Goal: Task Accomplishment & Management: Complete application form

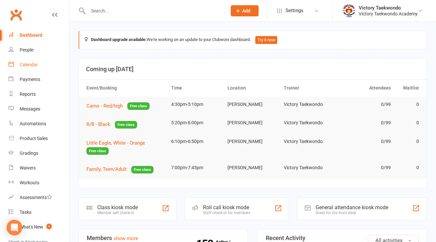
click at [18, 66] on link "Calendar" at bounding box center [39, 64] width 61 height 15
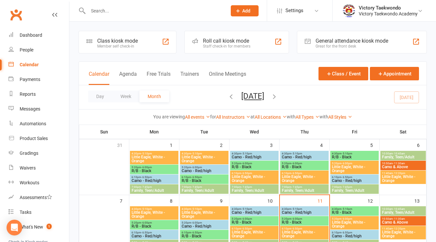
click at [134, 47] on div "Member self check-in" at bounding box center [117, 46] width 41 height 5
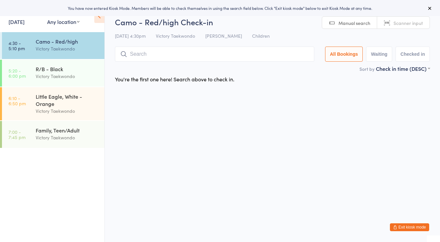
click at [25, 24] on link "11 Sep, 2025" at bounding box center [17, 21] width 16 height 7
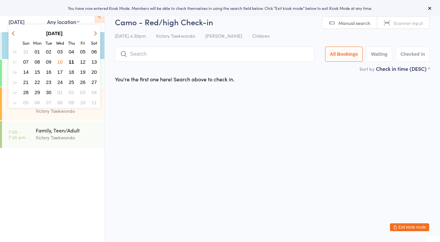
click at [60, 63] on span "10" at bounding box center [60, 62] width 6 height 6
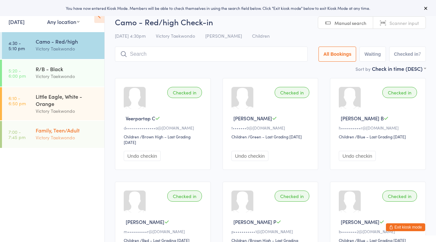
click at [68, 133] on div "Family, Teen/Adult" at bounding box center [67, 129] width 63 height 7
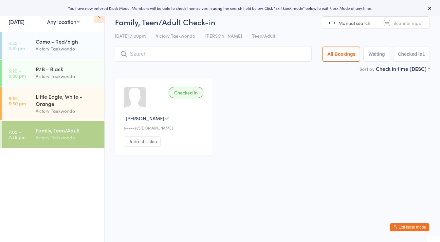
click at [167, 58] on input "search" at bounding box center [213, 54] width 197 height 15
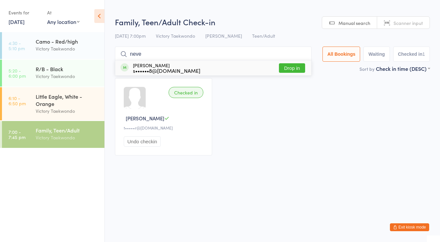
type input "neve"
click at [166, 66] on div "Neve Sirois s••••••8@hotmail.com" at bounding box center [166, 68] width 67 height 10
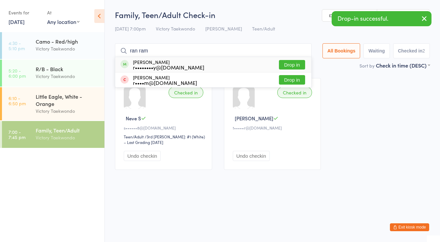
type input "ran ram"
click at [167, 66] on div "r••••••••y@icloud.com" at bounding box center [168, 67] width 71 height 5
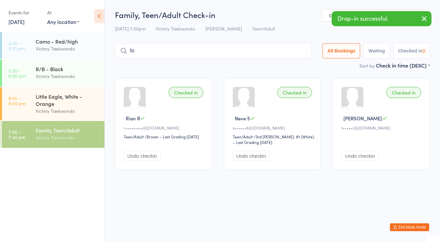
type input "f"
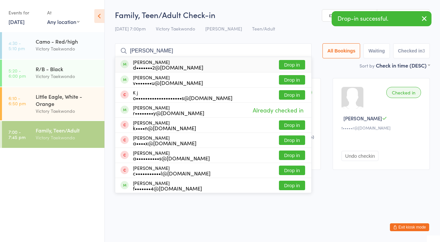
type input "dorian j"
click at [167, 66] on div "d•••••••2@gmail.com" at bounding box center [168, 67] width 70 height 5
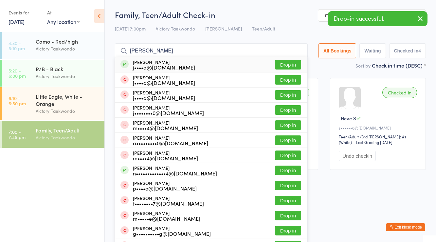
type input "jeff anderson"
click at [167, 66] on div "j••••d@hotmail.com" at bounding box center [164, 67] width 62 height 5
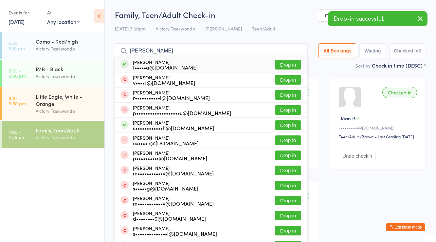
type input "sarah ar"
click at [167, 66] on div "f•••••a@msn.com" at bounding box center [165, 67] width 65 height 5
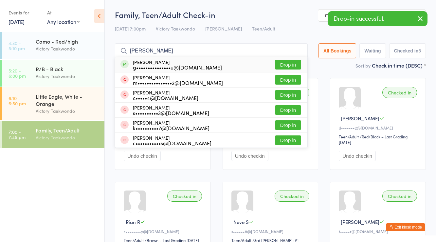
type input "grace ang"
click at [167, 66] on div "g•••••••••••••••u@[DOMAIN_NAME]" at bounding box center [177, 67] width 89 height 5
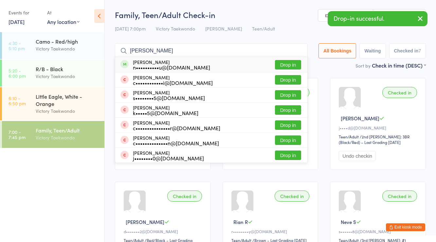
type input "nichoals ang"
click at [167, 66] on div "n••••••••••u@[DOMAIN_NAME]" at bounding box center [171, 67] width 77 height 5
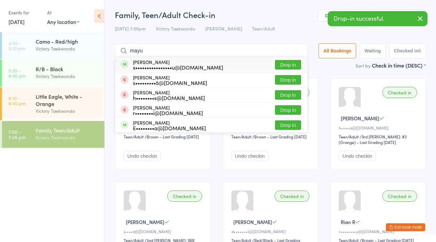
type input "mayu"
click at [167, 66] on div "s••••••••••••••••u@[DOMAIN_NAME]" at bounding box center [178, 67] width 90 height 5
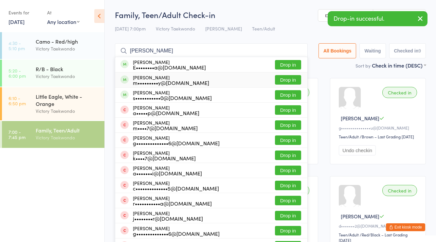
type input "mary"
click at [155, 78] on div "Mary Nkamany m•••••••••y@yahoo.com" at bounding box center [171, 80] width 76 height 10
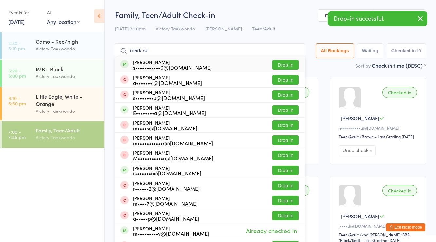
type input "mark se"
click at [156, 67] on div "s•••••••••••0@[DOMAIN_NAME]" at bounding box center [172, 67] width 79 height 5
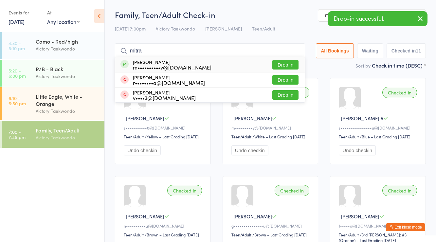
type input "mitra"
click at [157, 65] on div "m••••••••••v@[DOMAIN_NAME]" at bounding box center [172, 67] width 79 height 5
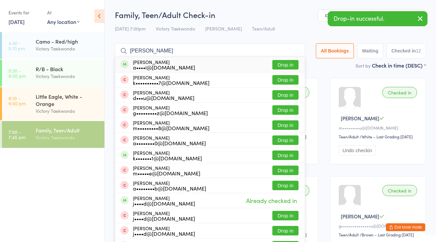
type input "andrei"
click at [157, 65] on div "a••••i@[DOMAIN_NAME]" at bounding box center [164, 67] width 62 height 5
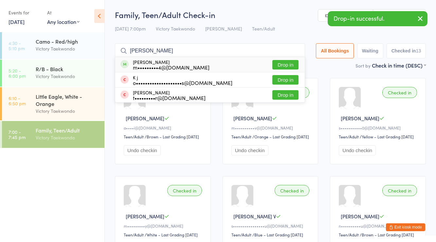
type input "rachel k"
click at [157, 65] on div "m•••••••••4@[DOMAIN_NAME]" at bounding box center [171, 67] width 77 height 5
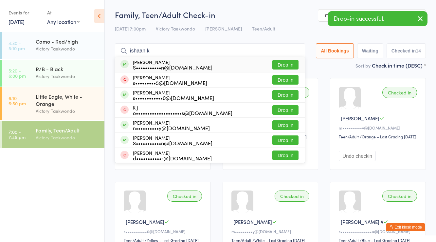
type input "ishaan k"
click at [157, 65] on div "S•••••••••••n@[DOMAIN_NAME]" at bounding box center [173, 67] width 80 height 5
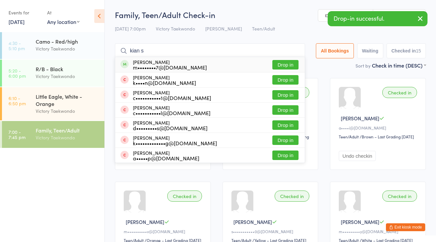
type input "kian s"
click at [157, 65] on div "m••••••••7@[DOMAIN_NAME]" at bounding box center [170, 67] width 74 height 5
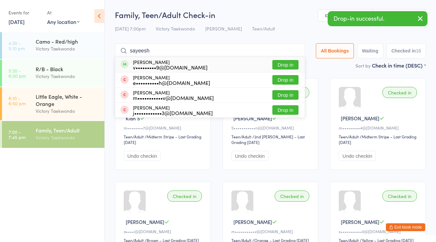
type input "sayeesh"
click at [157, 65] on div "v•••••••••9@[DOMAIN_NAME]" at bounding box center [170, 67] width 75 height 5
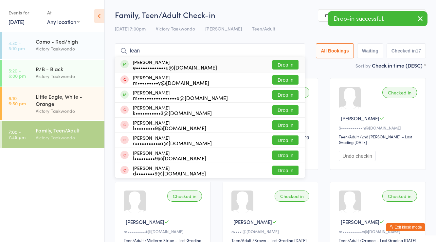
type input "lean"
click at [157, 65] on div "e•••••••••••••u@[DOMAIN_NAME]" at bounding box center [175, 67] width 84 height 5
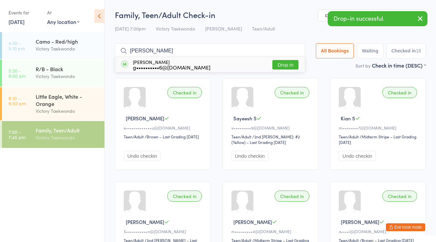
type input "gopi"
click at [157, 65] on div "g••••••••••6@[DOMAIN_NAME]" at bounding box center [172, 67] width 78 height 5
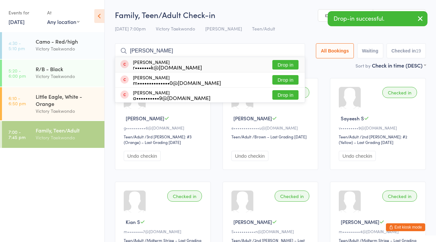
type input "layek"
click at [157, 65] on div "r•••••••k@gmail.com" at bounding box center [167, 67] width 69 height 5
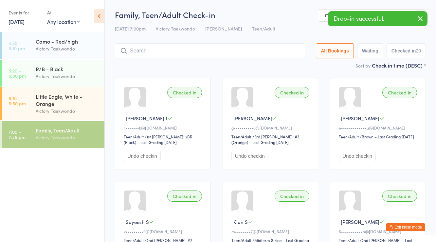
click at [408, 223] on button "Exit kiosk mode" at bounding box center [405, 227] width 39 height 8
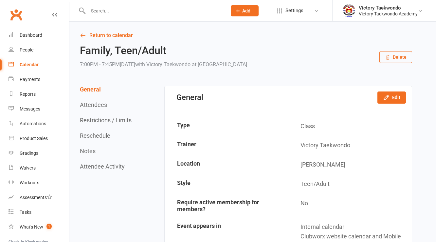
click at [100, 15] on input "text" at bounding box center [154, 10] width 136 height 9
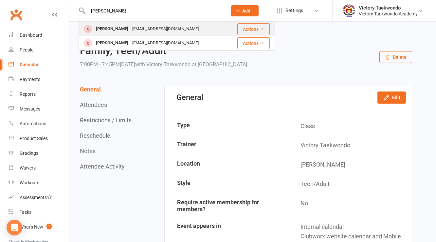
type input "[PERSON_NAME]"
click at [114, 28] on div "[PERSON_NAME]" at bounding box center [112, 29] width 36 height 10
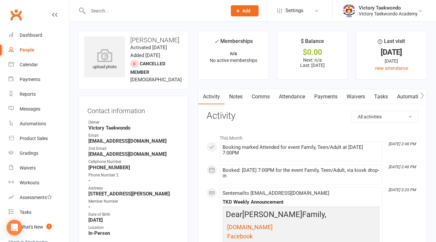
scroll to position [183, 0]
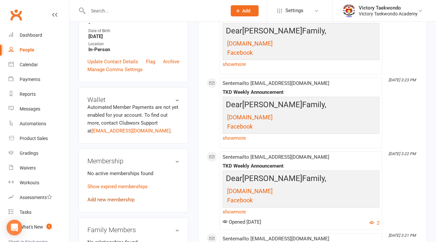
click at [105, 202] on link "Add new membership" at bounding box center [110, 200] width 47 height 6
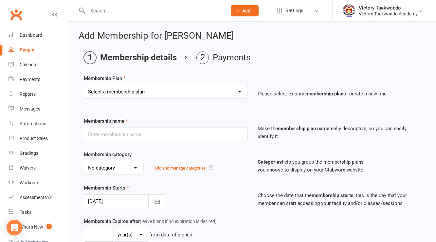
click at [136, 95] on select "Select a membership plan Create new Membership Plan 2 Week Trial 4 Week Special…" at bounding box center [166, 91] width 164 height 13
select select "3"
click at [84, 85] on select "Select a membership plan Create new Membership Plan 2 Week Trial 4 Week Special…" at bounding box center [166, 91] width 164 height 13
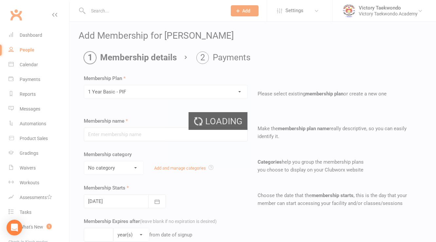
type input "1 Year Basic - PIF"
select select "1"
type input "1"
type input "105"
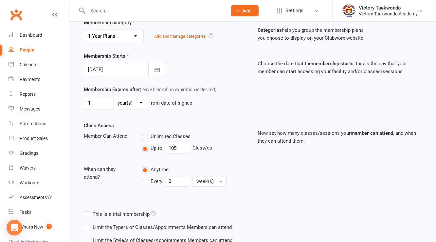
scroll to position [131, 0]
click at [131, 69] on div at bounding box center [125, 70] width 82 height 14
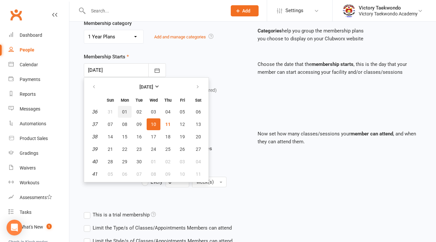
click at [123, 109] on span "01" at bounding box center [124, 111] width 5 height 5
type input "01 Sep 2025"
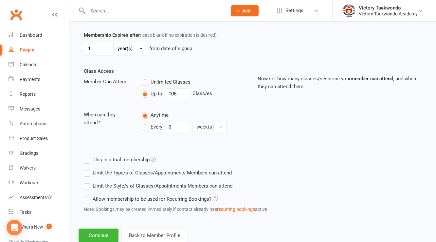
scroll to position [204, 0]
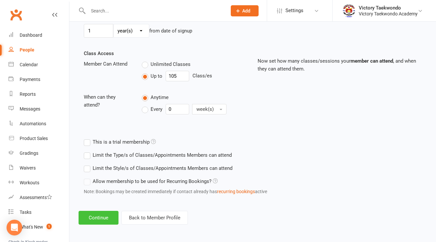
click at [118, 221] on button "Continue" at bounding box center [99, 218] width 40 height 14
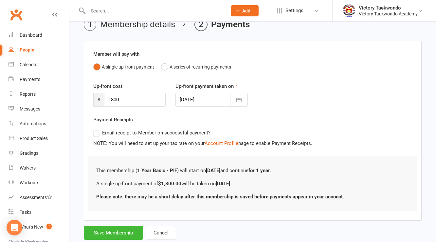
scroll to position [50, 0]
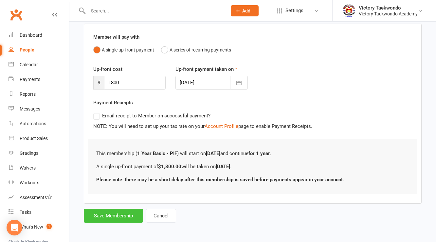
click at [120, 214] on button "Save Membership" at bounding box center [113, 216] width 59 height 14
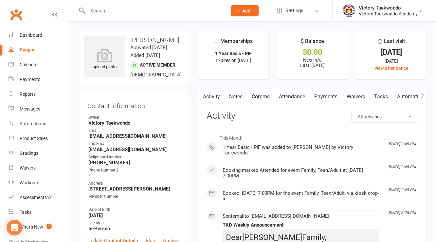
click at [109, 12] on input "text" at bounding box center [154, 10] width 136 height 9
click at [38, 65] on link "Calendar" at bounding box center [39, 64] width 61 height 15
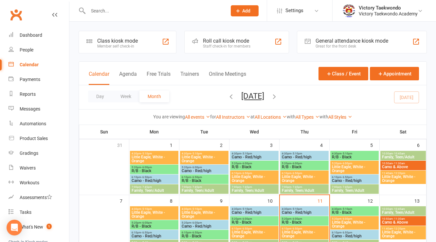
click at [129, 50] on div "Class kiosk mode Member self check-in" at bounding box center [128, 42] width 98 height 23
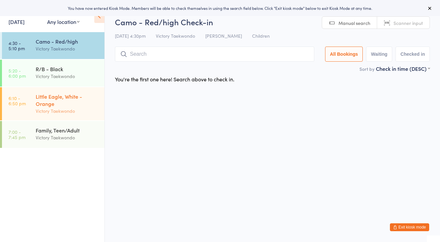
click at [76, 98] on div "Little Eagle, White - Orange" at bounding box center [67, 100] width 63 height 14
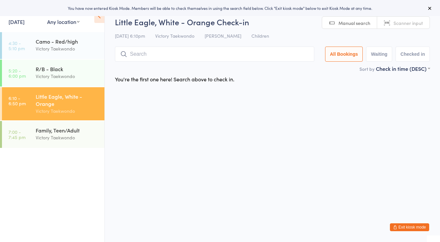
click at [29, 25] on div "Events for 11 Sep, 2025 11 Sep, 2025 September 2025 Sun Mon Tue Wed Thu Fri Sat…" at bounding box center [25, 16] width 32 height 19
click at [25, 24] on link "11 Sep, 2025" at bounding box center [17, 21] width 16 height 7
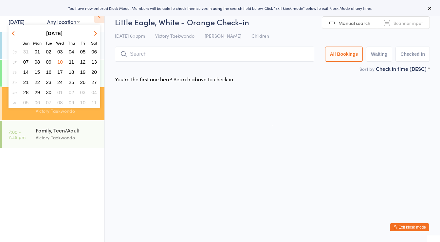
click at [94, 51] on span "06" at bounding box center [94, 52] width 6 height 6
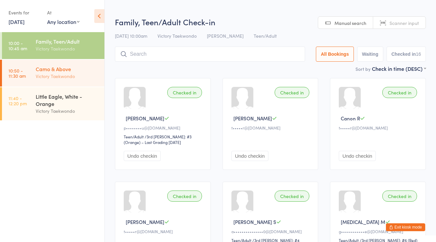
click at [77, 80] on div "Camo & Above Victory Taekwondo" at bounding box center [70, 73] width 69 height 26
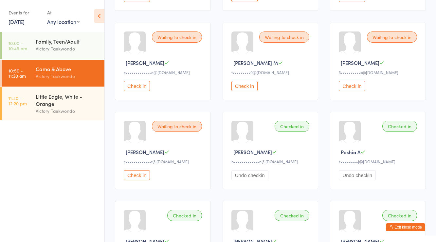
scroll to position [210, 0]
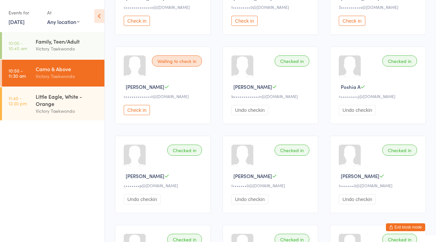
click at [135, 108] on button "Check in" at bounding box center [137, 110] width 26 height 10
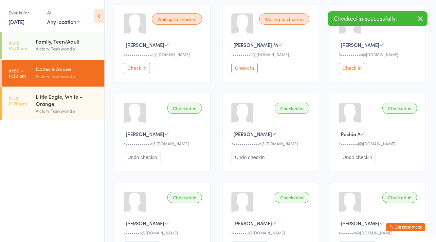
scroll to position [183, 0]
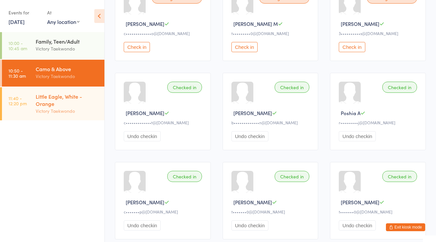
click at [68, 90] on div "Little Eagle, White - Orange Victory Taekwondo" at bounding box center [70, 103] width 69 height 33
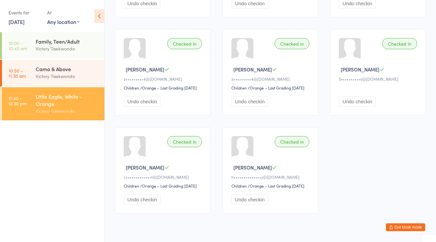
scroll to position [180, 0]
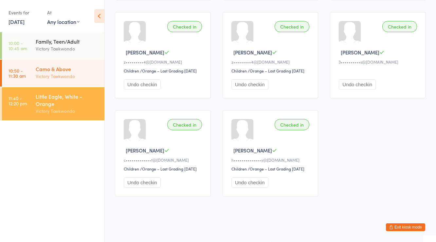
drag, startPoint x: 68, startPoint y: 65, endPoint x: 88, endPoint y: 68, distance: 20.9
click at [68, 65] on div "Camo & Above Victory Taekwondo" at bounding box center [70, 73] width 69 height 26
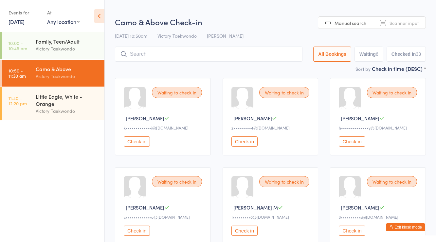
click at [417, 225] on button "Exit kiosk mode" at bounding box center [405, 227] width 39 height 8
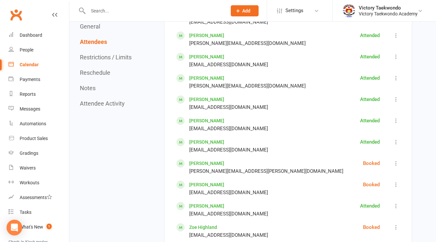
scroll to position [393, 0]
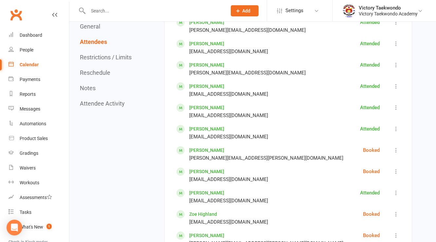
click at [399, 149] on icon at bounding box center [396, 150] width 7 height 7
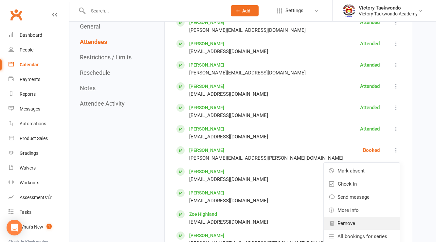
click at [351, 221] on span "Remove" at bounding box center [347, 223] width 18 height 8
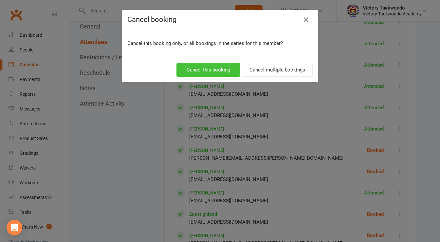
click at [219, 70] on button "Cancel this booking" at bounding box center [209, 70] width 64 height 14
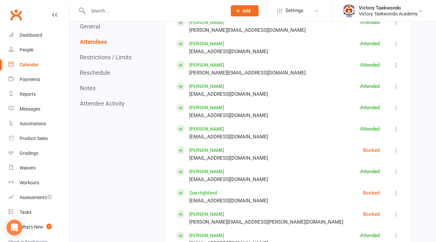
click at [396, 149] on icon at bounding box center [396, 150] width 7 height 7
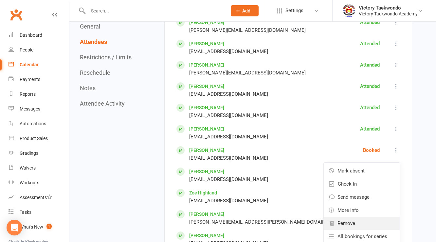
click at [352, 220] on span "Remove" at bounding box center [347, 223] width 18 height 8
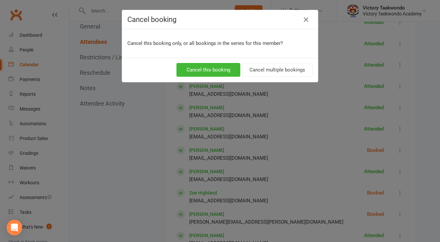
click at [207, 59] on div "Cancel this booking Cancel multiple bookings" at bounding box center [220, 70] width 196 height 24
click at [207, 70] on button "Cancel this booking" at bounding box center [209, 70] width 64 height 14
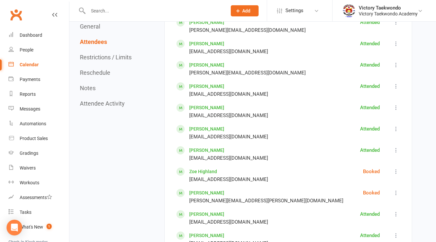
click at [399, 170] on icon at bounding box center [396, 171] width 7 height 7
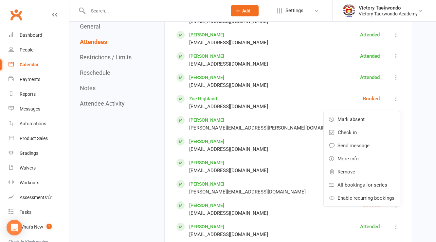
scroll to position [472, 0]
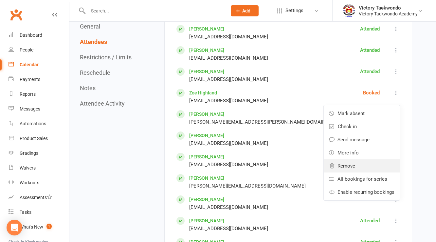
click at [345, 163] on span "Remove" at bounding box center [347, 166] width 18 height 8
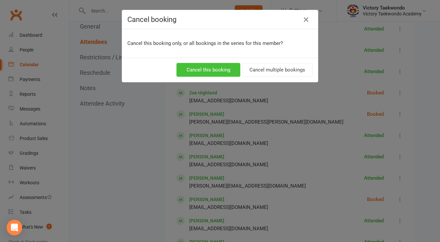
click at [220, 69] on button "Cancel this booking" at bounding box center [209, 70] width 64 height 14
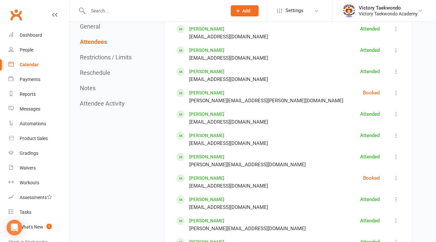
click at [395, 90] on icon at bounding box center [396, 92] width 7 height 7
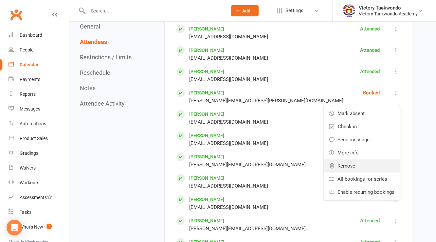
click at [352, 162] on span "Remove" at bounding box center [347, 166] width 18 height 8
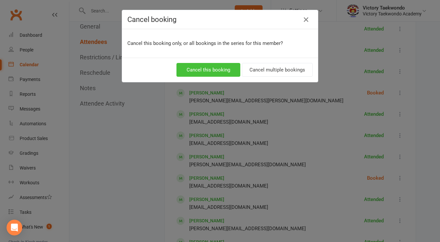
click at [202, 64] on button "Cancel this booking" at bounding box center [209, 70] width 64 height 14
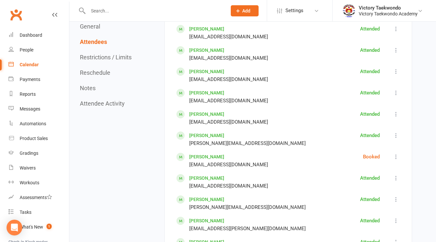
click at [396, 157] on icon at bounding box center [396, 156] width 7 height 7
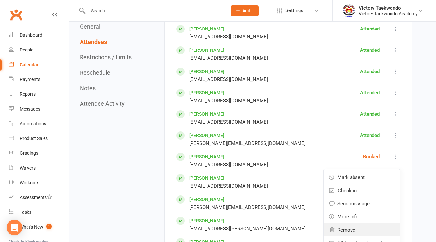
click at [355, 230] on span "Remove" at bounding box center [347, 230] width 18 height 8
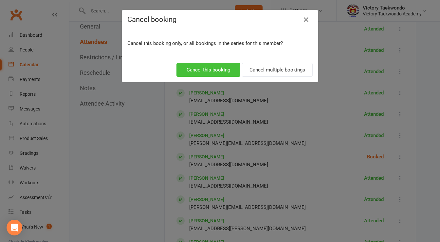
click at [205, 70] on button "Cancel this booking" at bounding box center [209, 70] width 64 height 14
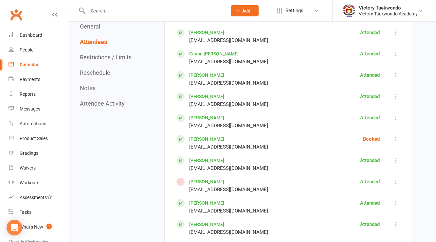
scroll to position [682, 0]
click at [398, 136] on icon at bounding box center [396, 138] width 7 height 7
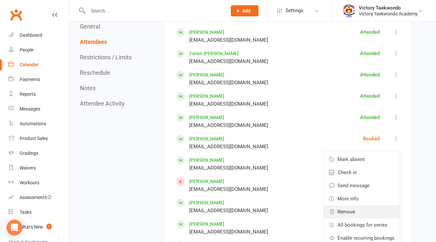
click at [358, 210] on link "Remove" at bounding box center [362, 211] width 76 height 13
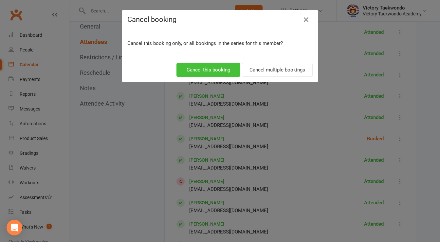
click at [231, 76] on button "Cancel this booking" at bounding box center [209, 70] width 64 height 14
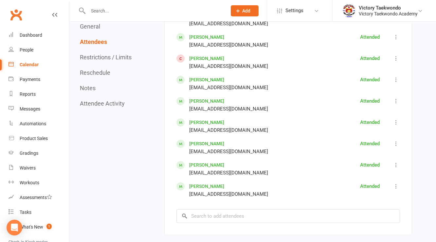
scroll to position [865, 0]
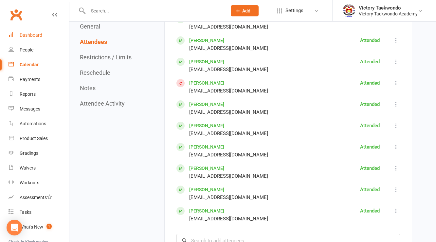
click at [44, 30] on link "Dashboard" at bounding box center [39, 35] width 61 height 15
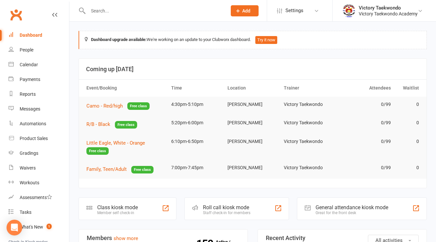
click at [114, 13] on input "text" at bounding box center [154, 10] width 136 height 9
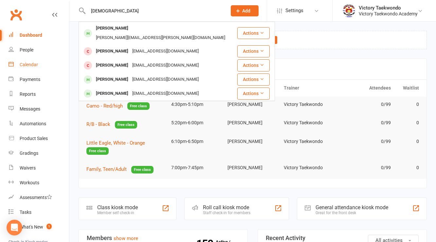
type input "krisha"
click at [29, 64] on div "Calendar" at bounding box center [29, 64] width 18 height 5
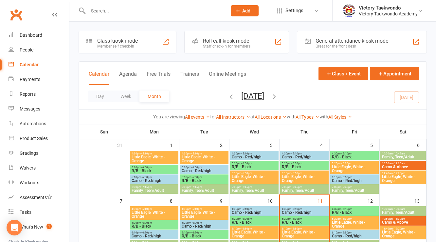
click at [105, 41] on div "Class kiosk mode" at bounding box center [117, 41] width 41 height 6
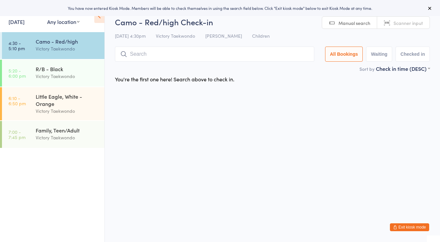
click at [25, 22] on link "[DATE]" at bounding box center [17, 21] width 16 height 7
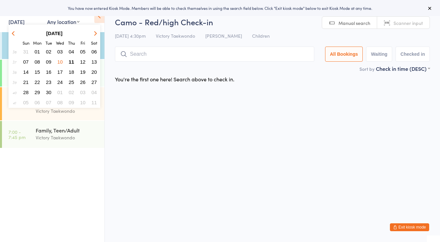
click at [62, 59] on span "10" at bounding box center [60, 62] width 6 height 6
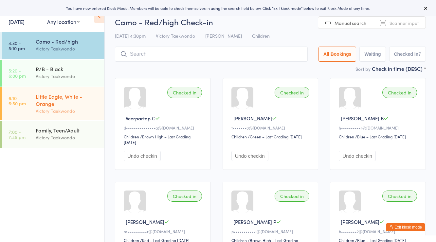
click at [68, 87] on div "Little Eagle, White - Orange Victory Taekwondo" at bounding box center [70, 103] width 69 height 33
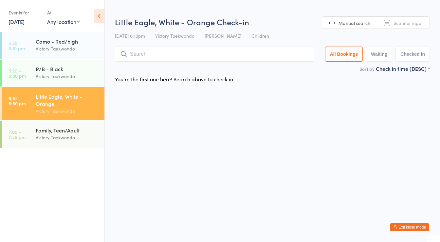
click at [158, 60] on input "search" at bounding box center [215, 54] width 200 height 15
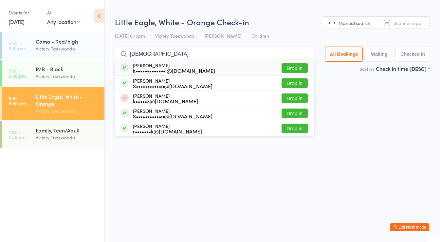
type input "[DEMOGRAPHIC_DATA]"
click at [157, 68] on div "k•••••••••••••i@[DOMAIN_NAME]" at bounding box center [174, 70] width 82 height 5
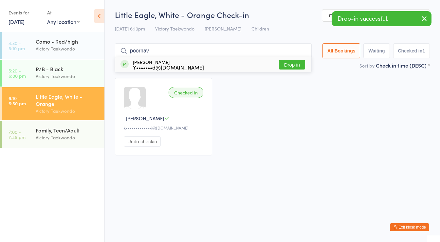
type input "poornav"
click at [157, 67] on div "Y•••••••d@[DOMAIN_NAME]" at bounding box center [168, 67] width 71 height 5
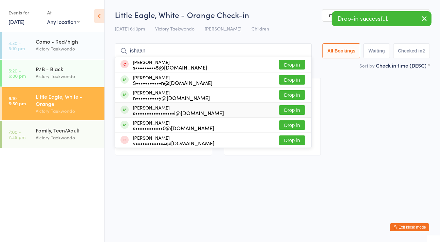
type input "ishaan"
click at [152, 109] on div "[PERSON_NAME] s•••••••••••••••••i@[DOMAIN_NAME]" at bounding box center [178, 110] width 91 height 10
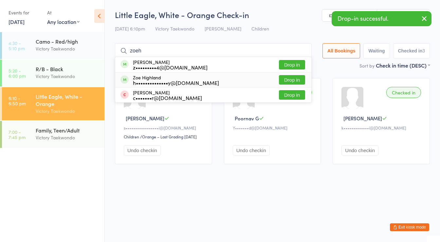
type input "zoeh"
click at [160, 83] on div "h••••••••••••••y@[DOMAIN_NAME]" at bounding box center [176, 82] width 86 height 5
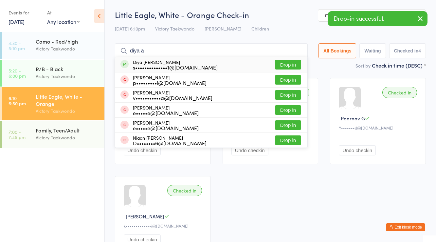
type input "diya a"
click at [158, 62] on div "Diya [PERSON_NAME] s••••••••••••••1@[DOMAIN_NAME]" at bounding box center [175, 64] width 85 height 10
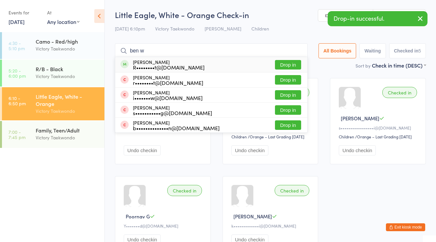
type input "ben w"
click at [155, 62] on div "[PERSON_NAME] R••••••••t@[DOMAIN_NAME]" at bounding box center [169, 64] width 72 height 10
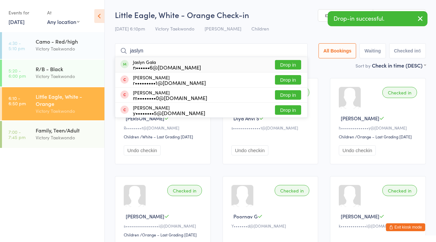
type input "jaslyn"
click at [155, 62] on div "Jaslyn Gala n••••••6@[DOMAIN_NAME]" at bounding box center [167, 64] width 68 height 10
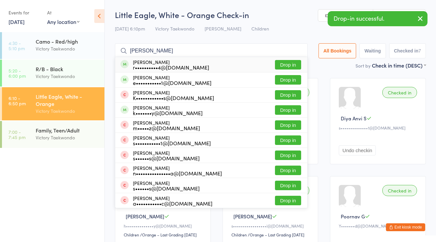
type input "[PERSON_NAME]"
click at [154, 62] on div "Natalia Bissett r••••••••••4@yahoo.com" at bounding box center [171, 64] width 76 height 10
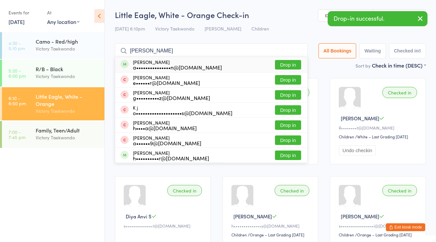
type input "brenton j"
click at [154, 62] on div "Brenton Junge a•••••••••••••••n@gmail.com" at bounding box center [177, 64] width 89 height 10
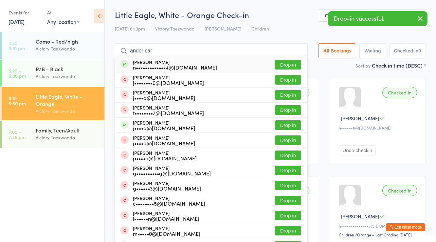
type input "ander car"
click at [154, 62] on div "Ander Carbajal n•••••••••••••4@gmail.com" at bounding box center [175, 64] width 84 height 10
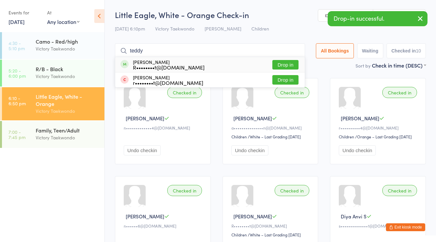
type input "teddy"
click at [154, 63] on div "Teddy Werther R••••••••t@gmail.com" at bounding box center [169, 64] width 72 height 10
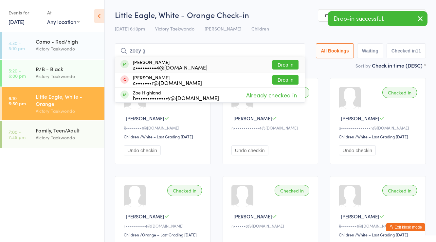
type input "zoey g"
click at [154, 63] on div "Zoey Gordon z•••••••••4@gmail.com" at bounding box center [170, 64] width 75 height 10
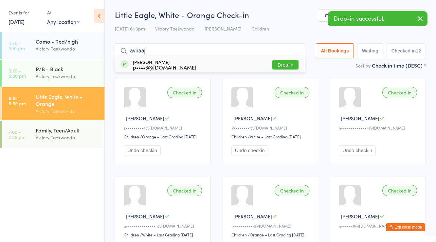
type input "aviraaj"
click at [154, 63] on div "Aviraaj Singh p••••3@gmail.com" at bounding box center [165, 64] width 64 height 10
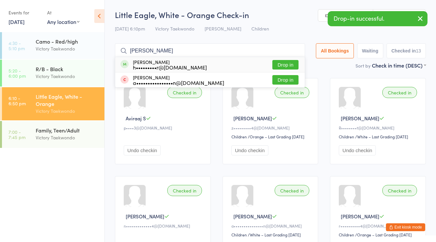
type input "winston"
click at [154, 63] on div "Winston Cotter h•••••••••r@gmail.com" at bounding box center [170, 64] width 74 height 10
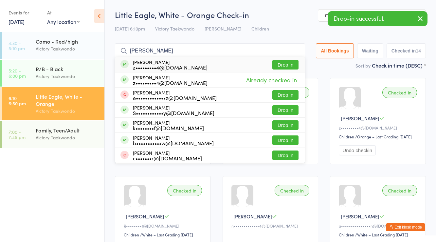
type input "zachary gordon"
click at [154, 63] on div "Zachary Gordon z•••••••••4@gmail.com" at bounding box center [170, 64] width 75 height 10
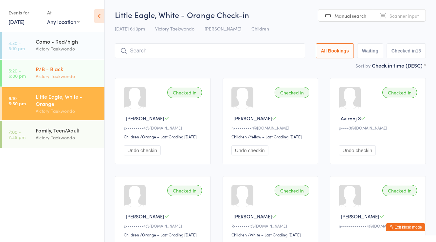
click at [67, 77] on div "Victory Taekwondo" at bounding box center [67, 76] width 63 height 8
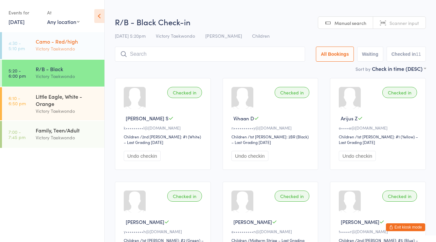
click at [80, 39] on div "Camo - Red/high" at bounding box center [67, 41] width 63 height 7
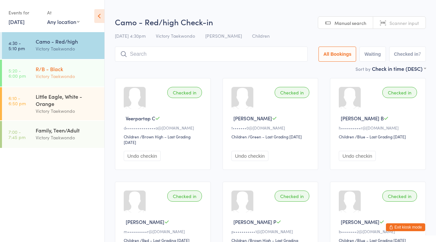
click at [80, 76] on div "Victory Taekwondo" at bounding box center [67, 76] width 63 height 8
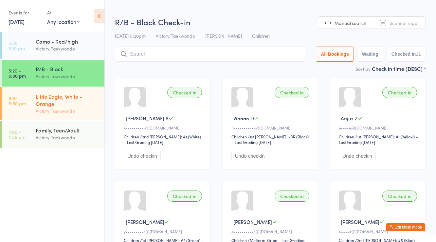
click at [79, 97] on div "Little Eagle, White - Orange" at bounding box center [67, 100] width 63 height 14
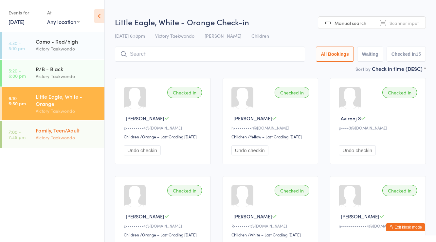
click at [79, 125] on div "Family, Teen/Adult Victory Taekwondo" at bounding box center [70, 134] width 69 height 26
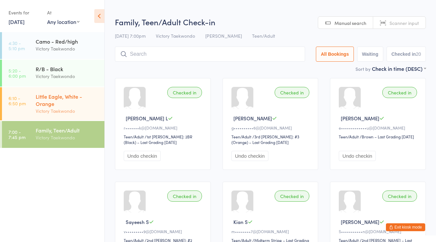
click at [79, 109] on div "Victory Taekwondo" at bounding box center [67, 111] width 63 height 8
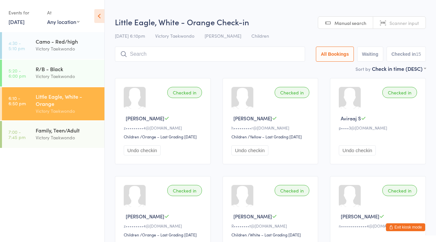
click at [399, 218] on div "Ander C" at bounding box center [379, 216] width 80 height 7
click at [398, 225] on button "Exit kiosk mode" at bounding box center [405, 227] width 39 height 8
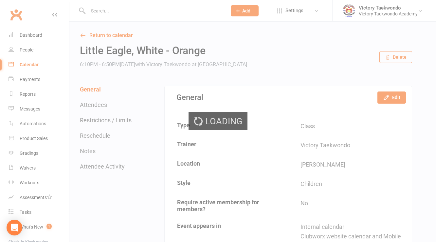
click at [105, 13] on input "text" at bounding box center [154, 10] width 136 height 9
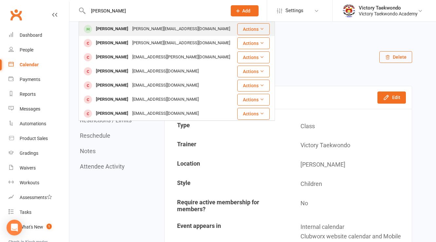
type input "brenton"
click at [112, 27] on div "Brenton Junge" at bounding box center [112, 29] width 36 height 10
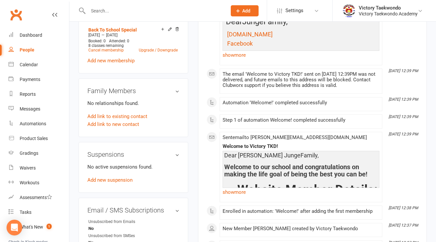
scroll to position [262, 0]
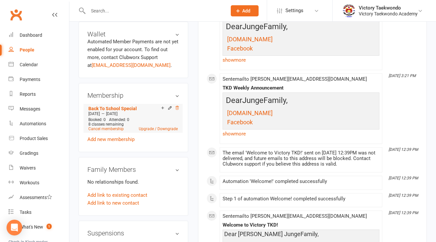
click at [177, 110] on icon at bounding box center [177, 108] width 5 height 5
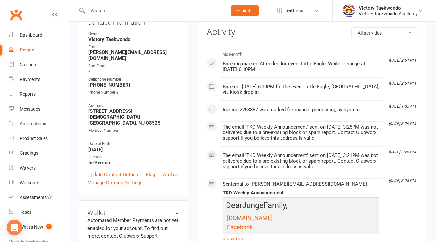
scroll to position [26, 0]
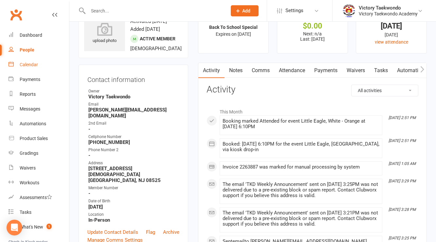
click at [22, 65] on div "Calendar" at bounding box center [29, 64] width 18 height 5
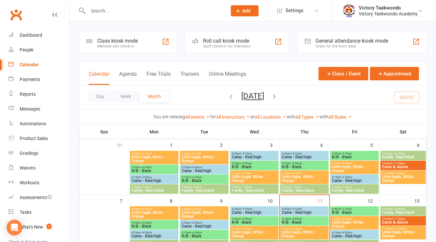
click at [103, 44] on div "Member self check-in" at bounding box center [117, 46] width 41 height 5
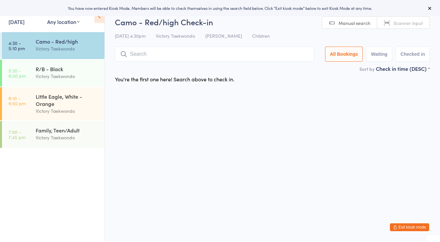
click at [15, 22] on link "[DATE]" at bounding box center [17, 21] width 16 height 7
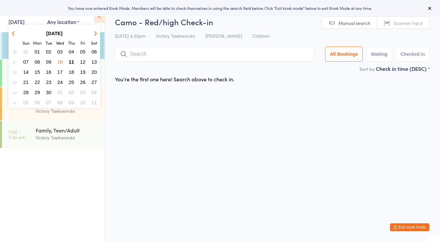
click at [38, 61] on span "08" at bounding box center [38, 62] width 6 height 6
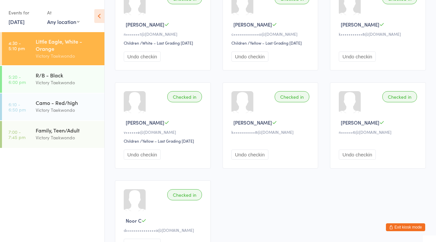
scroll to position [236, 0]
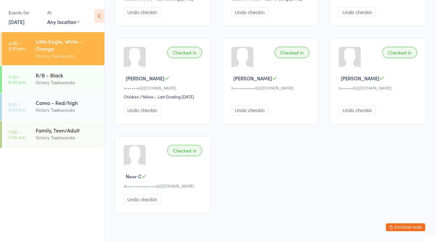
click at [399, 225] on button "Exit kiosk mode" at bounding box center [405, 227] width 39 height 8
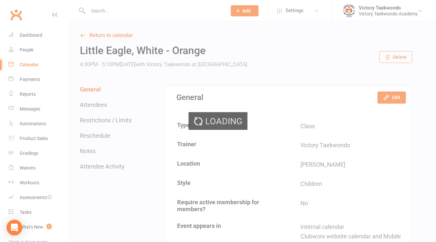
click at [101, 11] on div "Loading" at bounding box center [218, 121] width 436 height 242
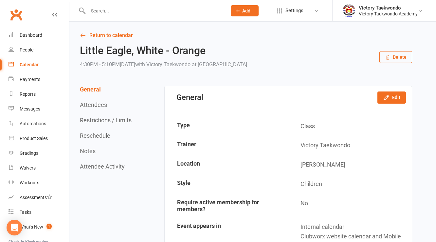
click at [101, 11] on input "text" at bounding box center [154, 10] width 136 height 9
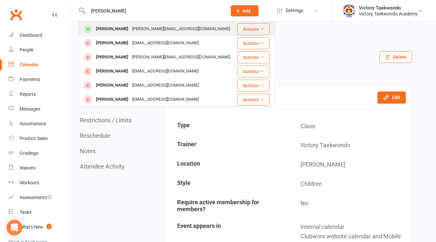
type input "[PERSON_NAME]"
click at [107, 28] on div "[PERSON_NAME]" at bounding box center [112, 29] width 36 height 10
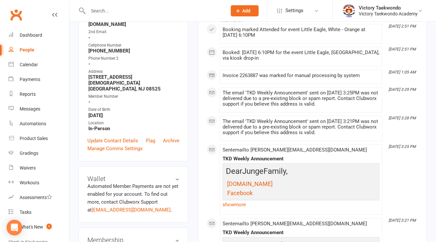
scroll to position [183, 0]
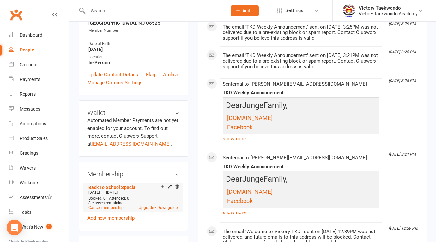
click at [178, 190] on div "Add make-up class" at bounding box center [185, 186] width 37 height 7
click at [174, 190] on div at bounding box center [169, 187] width 21 height 6
click at [178, 188] on icon at bounding box center [177, 186] width 3 height 4
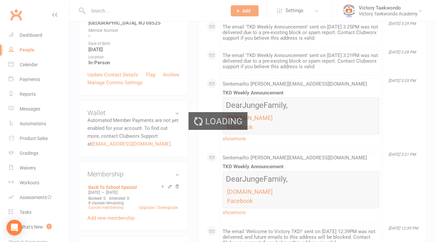
scroll to position [188, 0]
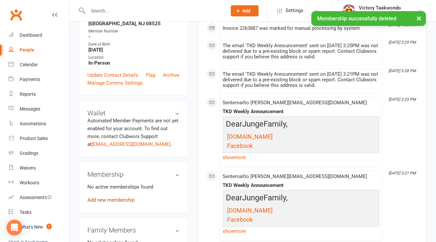
click at [105, 203] on link "Add new membership" at bounding box center [110, 200] width 47 height 6
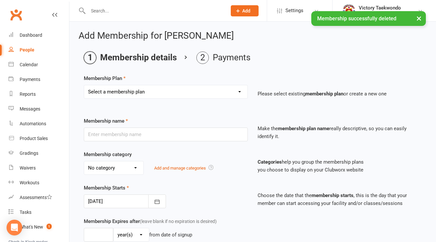
click at [129, 92] on select "Select a membership plan Create new Membership Plan 2 Week Trial 4 Week Special…" at bounding box center [166, 91] width 164 height 13
select select "61"
click at [84, 85] on select "Select a membership plan Create new Membership Plan 2 Week Trial 4 Week Special…" at bounding box center [166, 91] width 164 height 13
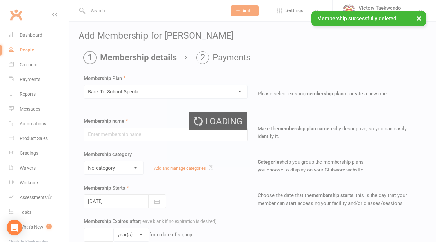
type input "Back To School Special"
select select "8"
type input "4"
select select "1"
type input "8"
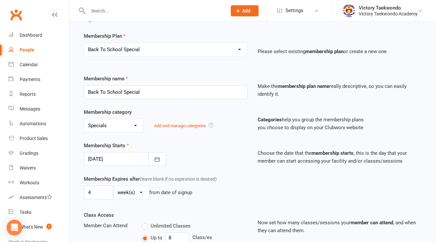
scroll to position [157, 0]
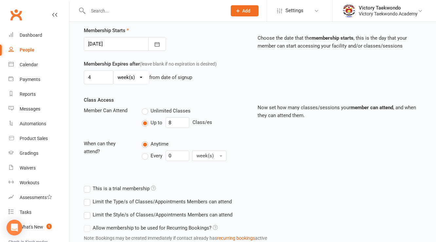
click at [126, 48] on div at bounding box center [125, 44] width 82 height 14
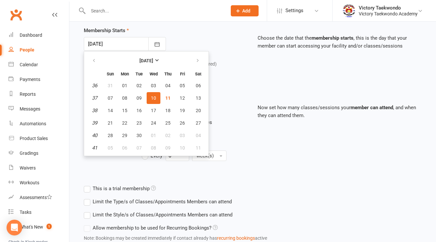
click at [153, 98] on span "10" at bounding box center [153, 97] width 5 height 5
type input "10 Sep 2025"
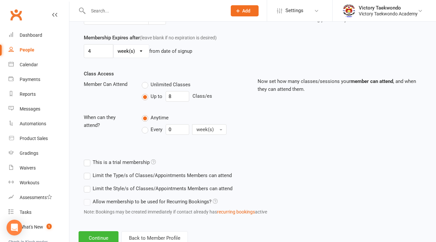
scroll to position [204, 0]
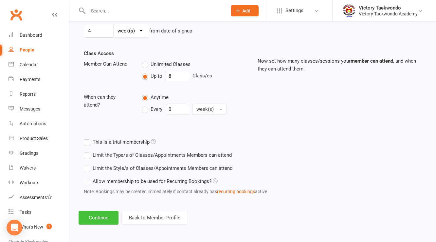
click at [101, 215] on button "Continue" at bounding box center [99, 218] width 40 height 14
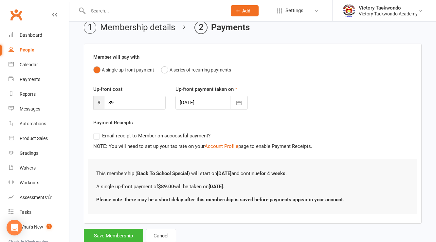
scroll to position [50, 0]
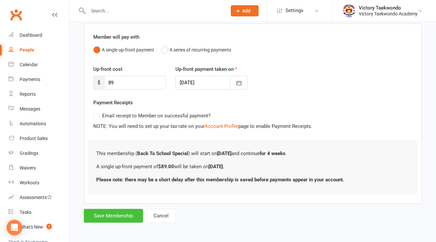
click at [116, 214] on button "Save Membership" at bounding box center [113, 216] width 59 height 14
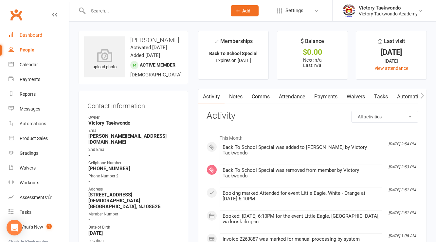
click at [31, 40] on link "Dashboard" at bounding box center [39, 35] width 61 height 15
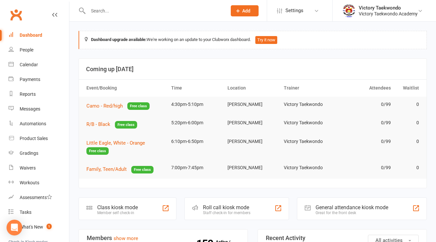
click at [230, 16] on div "Prospect Member Non-attending contact Class / event Appointment Grading event T…" at bounding box center [244, 10] width 45 height 21
click at [241, 11] on icon at bounding box center [238, 11] width 6 height 6
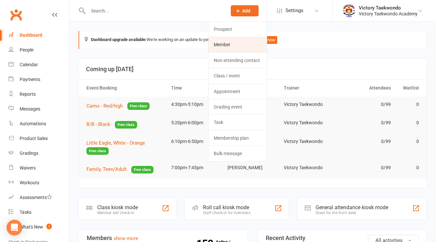
click at [229, 40] on link "Member" at bounding box center [238, 44] width 58 height 15
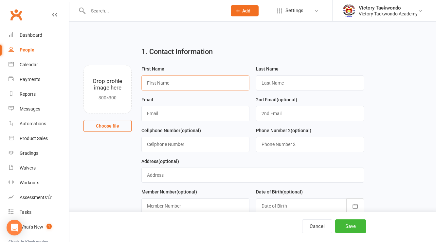
click at [162, 80] on input "text" at bounding box center [196, 82] width 108 height 15
type input "Philip"
type input "Rydzy"
click at [162, 110] on input "text" at bounding box center [196, 113] width 108 height 15
paste input "iwonarydzy@yahoo.com"
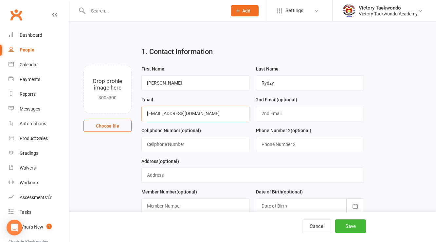
type input "iwonarydzy@yahoo.com"
click at [270, 112] on input "text" at bounding box center [310, 113] width 108 height 15
click at [270, 112] on input "lukaszbialy@yahoo.com" at bounding box center [310, 113] width 108 height 15
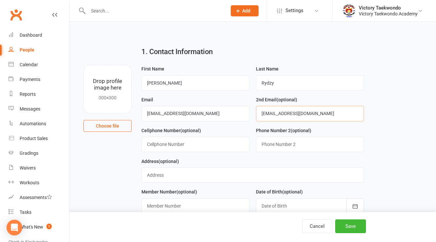
type input "lukaszbialy@yahoo.com"
click at [174, 148] on input "text" at bounding box center [196, 144] width 108 height 15
type input "(609) 532-6191"
type input "(609) 553-6191"
click at [174, 182] on div "Address (optional)" at bounding box center [252, 172] width 229 height 31
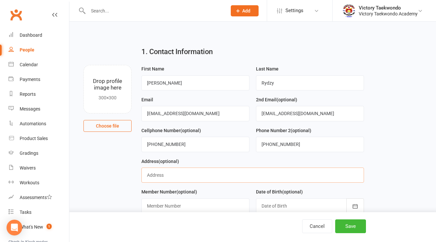
click at [177, 177] on input "text" at bounding box center [253, 174] width 222 height 15
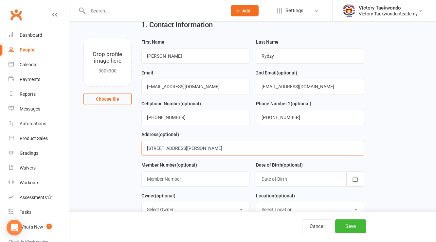
scroll to position [52, 0]
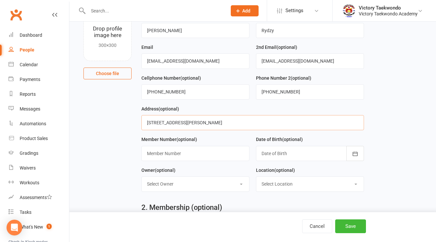
type input "20 Beech St Pennington NJ 08534"
click at [284, 152] on div at bounding box center [310, 153] width 108 height 15
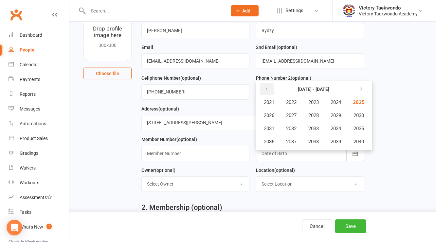
click at [265, 87] on icon "button" at bounding box center [266, 89] width 5 height 5
click at [341, 139] on span "2019" at bounding box center [336, 142] width 10 height 6
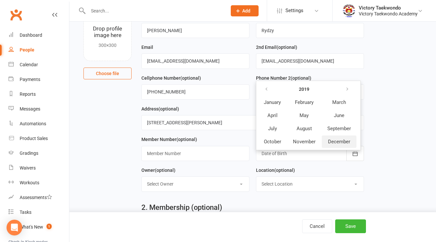
click at [338, 140] on span "December" at bounding box center [339, 142] width 22 height 6
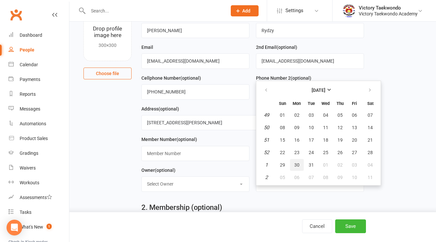
click at [296, 162] on span "30" at bounding box center [297, 164] width 5 height 5
type input "30 Dec 2019"
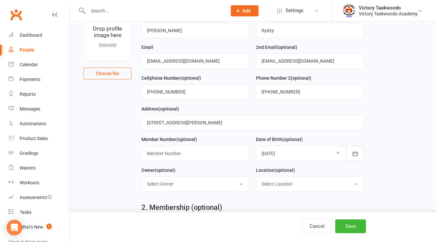
click at [213, 183] on select "Select Owner Victory Taekwondo Grand Master Kim Master Anu" at bounding box center [195, 184] width 107 height 14
select select "0"
click at [142, 177] on select "Select Owner Victory Taekwondo Grand Master Kim Master Anu" at bounding box center [195, 184] width 107 height 14
click at [276, 185] on select "Select Location COVID-19 Break In-Person Online Pennington Return from COVID-19…" at bounding box center [310, 184] width 107 height 14
select select "1"
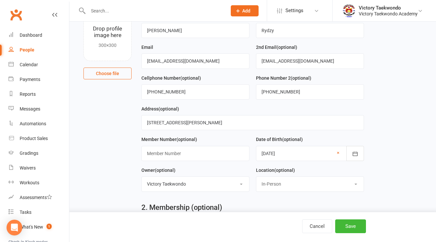
click at [257, 177] on select "Select Location COVID-19 Break In-Person Online Pennington Return from COVID-19…" at bounding box center [310, 184] width 107 height 14
drag, startPoint x: 185, startPoint y: 94, endPoint x: 134, endPoint y: 91, distance: 51.5
paste input "6095531574"
click at [156, 90] on input "6095531574" at bounding box center [196, 91] width 108 height 15
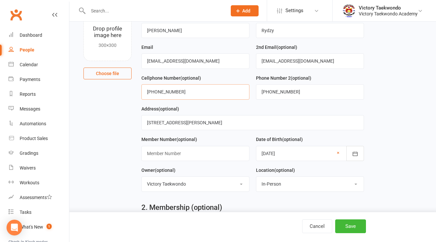
type input "(609) 553-1574"
drag, startPoint x: 374, startPoint y: 102, endPoint x: 367, endPoint y: 103, distance: 6.7
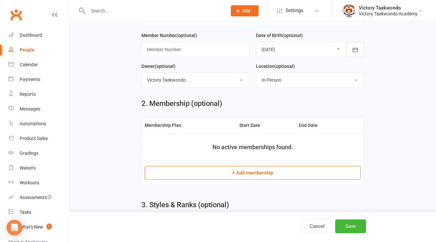
scroll to position [157, 0]
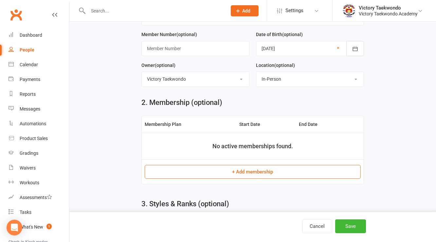
click at [262, 175] on button "+ Add membership" at bounding box center [253, 172] width 216 height 14
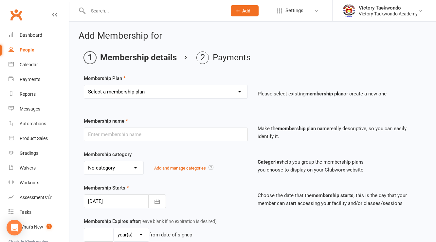
click at [138, 87] on select "Select a membership plan Create new Membership Plan 2 Week Trial 4 Week Special…" at bounding box center [166, 91] width 164 height 13
select select "2"
click at [84, 85] on select "Select a membership plan Create new Membership Plan 2 Week Trial 4 Week Special…" at bounding box center [166, 91] width 164 height 13
type input "4 Week Special"
select select "8"
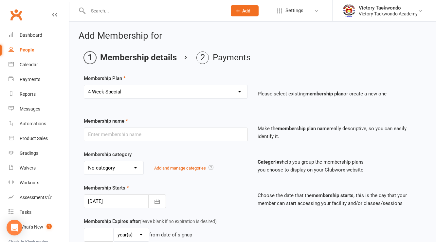
type input "4"
select select "1"
type input "8"
click at [123, 133] on input "4 Week Special" at bounding box center [166, 134] width 164 height 14
click at [125, 97] on div "Select a membership plan Create new Membership Plan 2 Week Trial 4 Week Special…" at bounding box center [166, 96] width 174 height 23
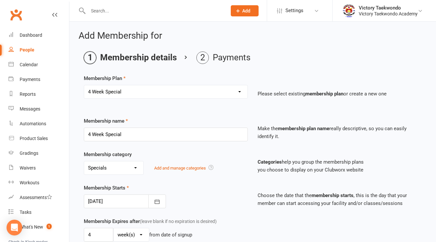
click at [124, 91] on select "Select a membership plan Create new Membership Plan 2 Week Trial 4 Week Special…" at bounding box center [166, 91] width 164 height 13
select select "61"
click at [84, 85] on select "Select a membership plan Create new Membership Plan 2 Week Trial 4 Week Special…" at bounding box center [166, 91] width 164 height 13
type input "Back To School Special"
click at [134, 206] on div at bounding box center [125, 201] width 82 height 14
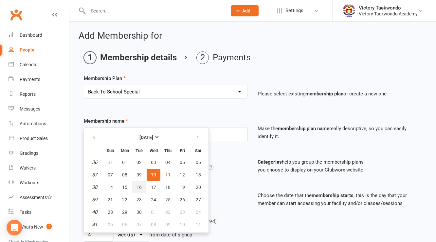
click at [140, 186] on span "16" at bounding box center [139, 186] width 5 height 5
type input "16 Sep 2025"
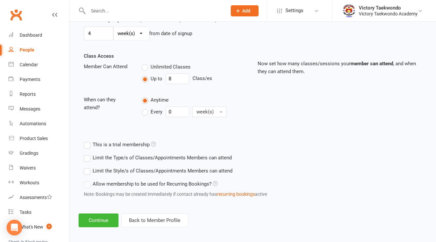
scroll to position [204, 0]
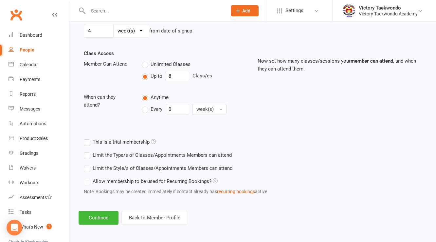
click at [121, 213] on footer "Continue Back to Member Profile" at bounding box center [253, 218] width 349 height 14
click at [105, 213] on button "Continue" at bounding box center [99, 218] width 40 height 14
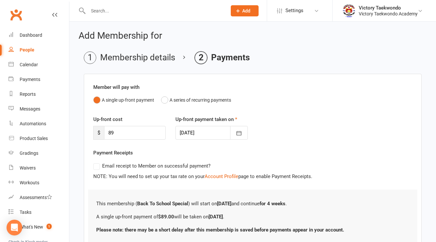
scroll to position [50, 0]
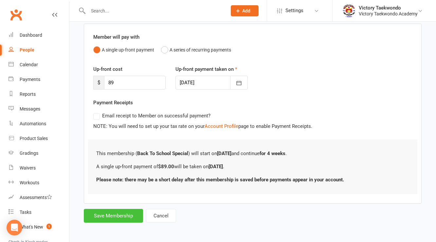
click at [125, 215] on button "Save Membership" at bounding box center [113, 216] width 59 height 14
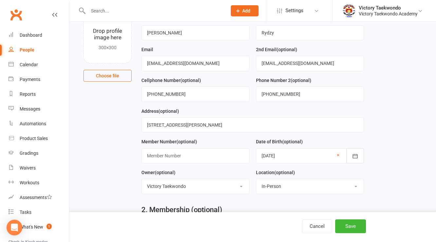
scroll to position [248, 0]
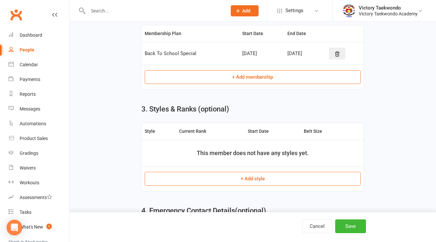
click at [242, 179] on button "+ Add style" at bounding box center [253, 179] width 216 height 14
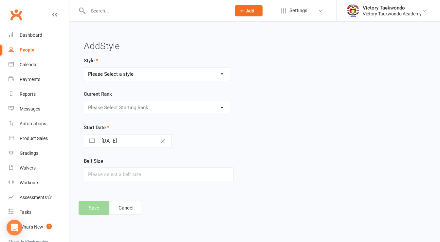
drag, startPoint x: 136, startPoint y: 67, endPoint x: 134, endPoint y: 70, distance: 3.7
click at [136, 67] on select "Please Select a style Children Little Eagle Teen/Adult" at bounding box center [157, 73] width 146 height 13
click at [84, 67] on select "Please Select a style Children Little Eagle Teen/Adult" at bounding box center [157, 73] width 146 height 13
click at [123, 75] on select "Children Little Eagle Teen/Adult" at bounding box center [157, 73] width 146 height 13
select select "765"
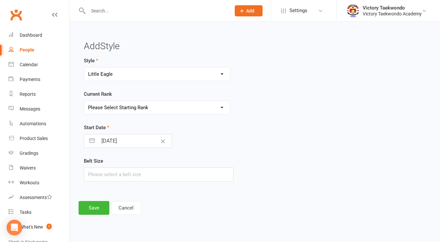
click at [84, 67] on select "Children Little Eagle Teen/Adult" at bounding box center [157, 73] width 146 height 13
click at [121, 109] on select "Please Select Starting Rank White White/Yellow White/Orange White/Green White/P…" at bounding box center [157, 107] width 146 height 13
select select "6875"
click at [84, 101] on select "Please Select Starting Rank White White/Yellow White/Orange White/Green White/P…" at bounding box center [157, 107] width 146 height 13
click at [121, 102] on select "Please Select Starting Rank White White/Yellow White/Orange White/Green White/P…" at bounding box center [157, 107] width 146 height 13
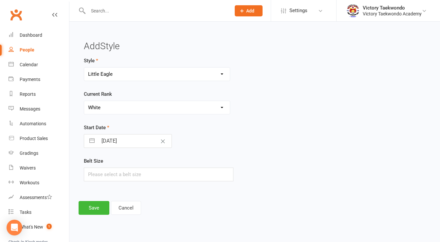
click at [84, 101] on select "Please Select Starting Rank White White/Yellow White/Orange White/Green White/P…" at bounding box center [157, 107] width 146 height 13
click at [119, 142] on input "11 Sep 2025" at bounding box center [135, 140] width 74 height 13
select select "7"
select select "2025"
select select "8"
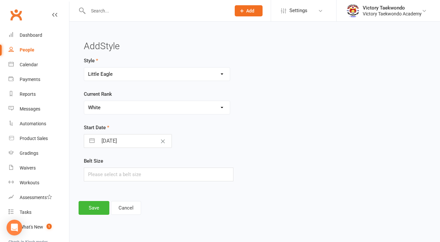
select select "2025"
select select "9"
select select "2025"
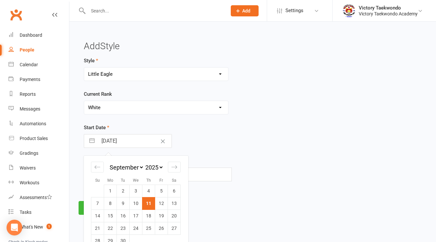
drag, startPoint x: 123, startPoint y: 216, endPoint x: 122, endPoint y: 206, distance: 10.2
click at [123, 216] on td "16" at bounding box center [123, 215] width 13 height 12
type input "16 Sep 2025"
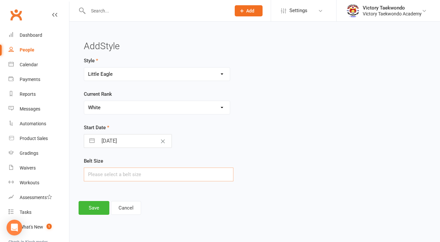
click at [122, 176] on input "text" at bounding box center [159, 174] width 150 height 14
type input "1"
drag, startPoint x: 117, startPoint y: 190, endPoint x: 94, endPoint y: 210, distance: 30.9
click at [116, 190] on div "Add Style Style Children Little Eagle Teen/Adult Current Rank Please Select Sta…" at bounding box center [255, 127] width 353 height 173
click at [94, 210] on button "Save" at bounding box center [94, 208] width 31 height 14
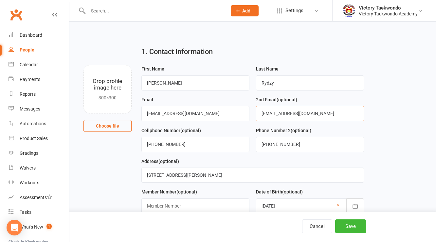
click at [295, 114] on input "lukaszbialy@yahoo.com" at bounding box center [310, 113] width 108 height 15
click at [358, 223] on button "Save" at bounding box center [351, 226] width 31 height 14
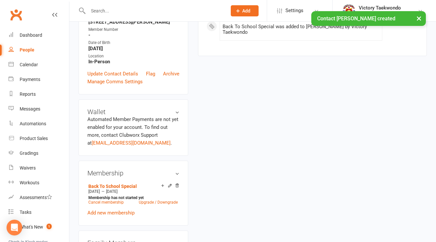
scroll to position [183, 0]
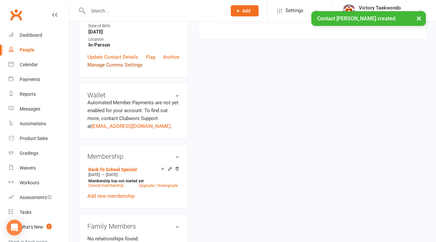
click at [105, 69] on link "Manage Comms Settings" at bounding box center [114, 65] width 55 height 8
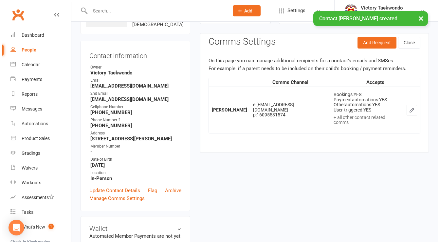
scroll to position [50, 0]
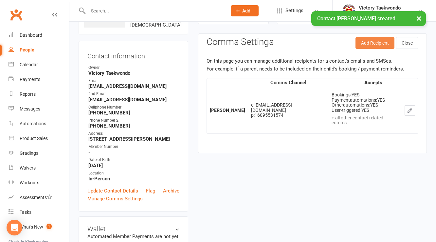
click at [375, 41] on button "Add Recipient" at bounding box center [375, 43] width 39 height 12
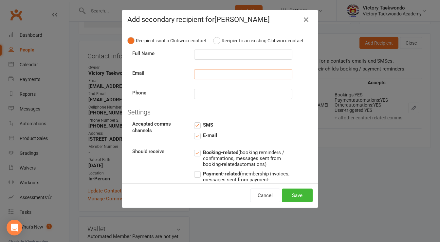
click at [207, 79] on input "text" at bounding box center [243, 74] width 98 height 10
paste input "lukaszbialy@yahoo.com"
type input "lukaszbialy@yahoo.com"
click at [211, 58] on input "text" at bounding box center [243, 54] width 98 height 10
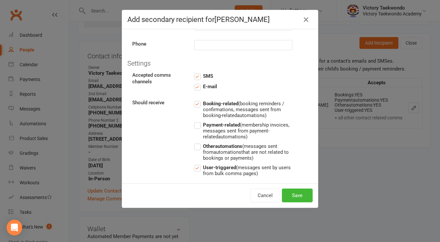
scroll to position [52, 0]
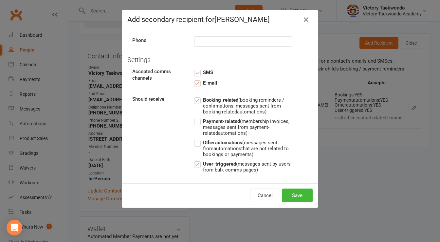
type input "Philip Rydzy"
click at [197, 129] on label "Payment-related (membership invoices, messages sent from payment-related automa…" at bounding box center [243, 126] width 98 height 19
click at [197, 117] on input "Payment-related (membership invoices, messages sent from payment-related automa…" at bounding box center [243, 117] width 98 height 0
click at [197, 151] on label "Other automations (messages sent from automations that are not related to booki…" at bounding box center [243, 148] width 98 height 19
click at [197, 139] on input "Other automations (messages sent from automations that are not related to booki…" at bounding box center [243, 139] width 98 height 0
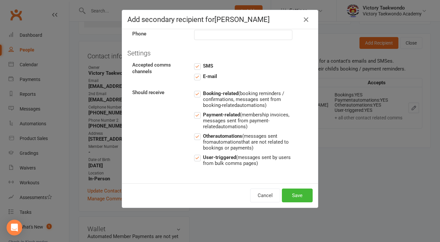
scroll to position [0, 0]
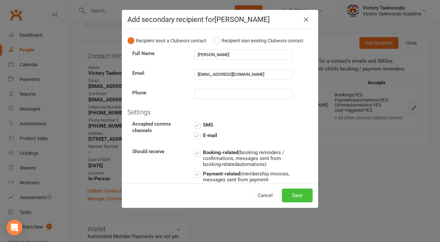
click at [300, 199] on button "Save" at bounding box center [297, 195] width 31 height 14
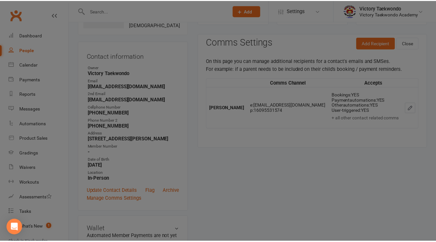
scroll to position [50, 0]
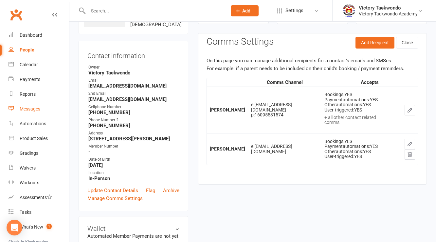
click at [39, 112] on link "Messages" at bounding box center [39, 109] width 61 height 15
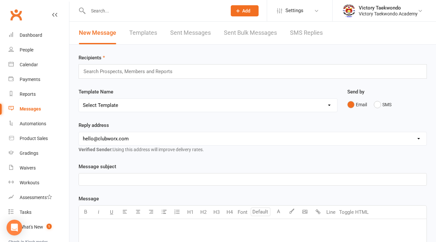
click at [126, 68] on input "text" at bounding box center [131, 71] width 96 height 9
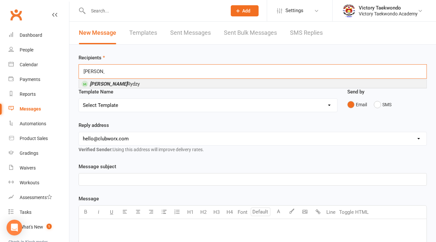
type input "philip"
click at [116, 84] on span "Philip Rydzy" at bounding box center [115, 84] width 50 height 6
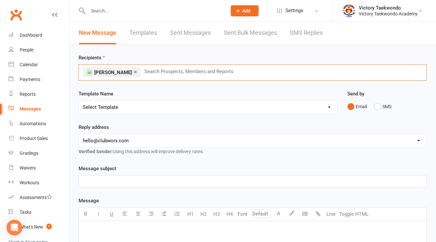
click at [116, 105] on select "Select Template [Email] Black Friday [Email] Buddy & Shop [Email] Buddy Week [E…" at bounding box center [208, 107] width 259 height 13
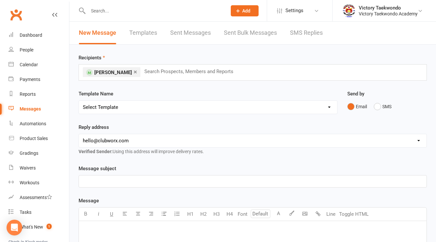
select select "17"
click at [79, 101] on select "Select Template [Email] Black Friday [Email] Buddy & Shop [Email] Buddy Week [E…" at bounding box center [208, 107] width 259 height 13
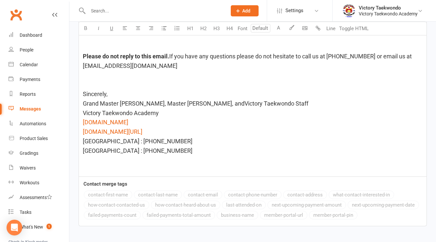
scroll to position [566, 0]
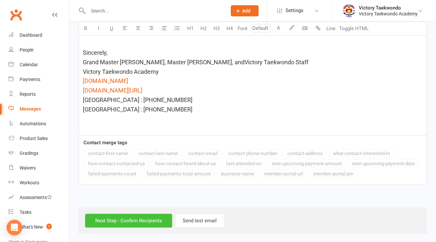
click at [120, 221] on input "Next Step - Confirm Recipients" at bounding box center [128, 221] width 87 height 14
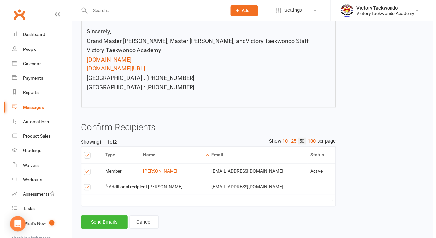
scroll to position [406, 0]
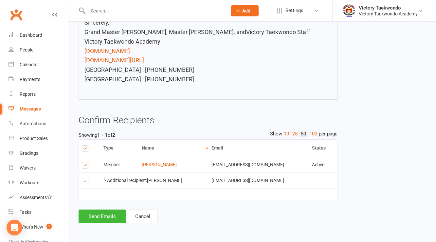
click at [83, 166] on label at bounding box center [86, 166] width 9 height 0
click at [83, 162] on input "checkbox" at bounding box center [84, 162] width 4 height 0
click at [100, 213] on button "Send Email" at bounding box center [101, 216] width 45 height 14
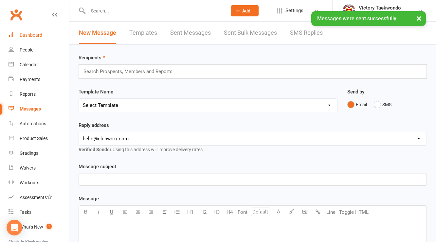
click at [47, 31] on link "Dashboard" at bounding box center [39, 35] width 61 height 15
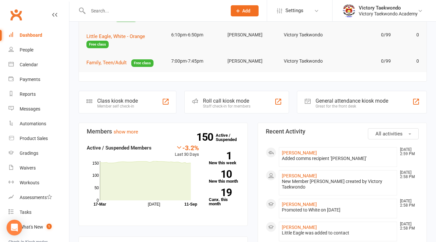
scroll to position [131, 0]
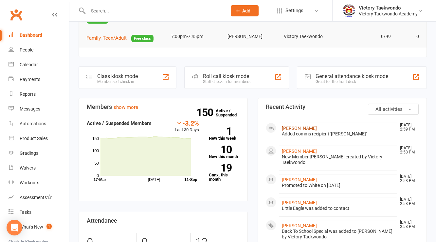
click at [301, 127] on link "Philip Rydzy" at bounding box center [299, 127] width 35 height 5
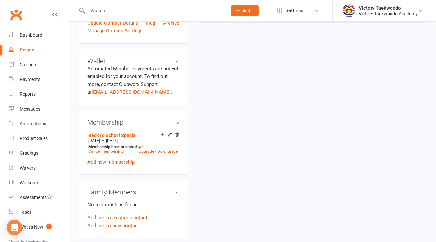
scroll to position [210, 0]
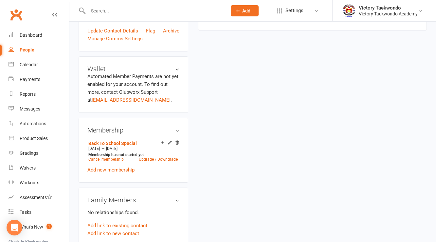
click at [242, 7] on button "Add" at bounding box center [245, 10] width 28 height 11
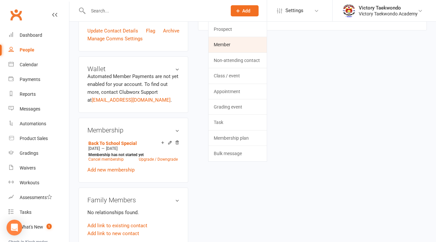
click at [236, 45] on link "Member" at bounding box center [238, 44] width 58 height 15
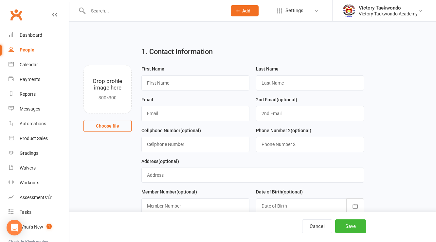
click at [191, 75] on div "First Name" at bounding box center [196, 78] width 108 height 26
click at [189, 82] on input "text" at bounding box center [196, 82] width 108 height 15
type input "Miles"
type input "Aubry-Stern"
click at [171, 116] on input "text" at bounding box center [196, 113] width 108 height 15
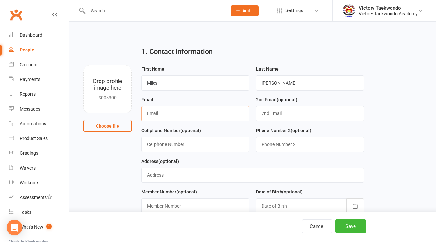
paste input "Jordan.Aubry@gmail.com"
type input "Jordan.Aubry@gmail.com"
click at [183, 150] on input "text" at bounding box center [196, 144] width 108 height 15
type input "(732) 986-0938"
type input "(540) 409-7421"
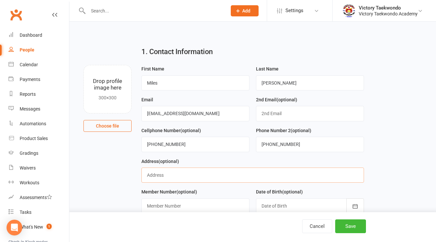
click at [170, 180] on input "text" at bounding box center [253, 174] width 222 height 15
type input "25 Burd St. Pennington NJ 08534"
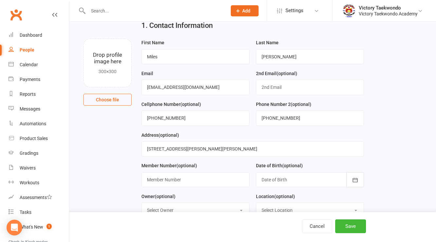
click at [282, 203] on select "Select Location COVID-19 Break In-Person Online Pennington Return from COVID-19…" at bounding box center [310, 210] width 107 height 14
select select "1"
click at [257, 203] on select "Select Location COVID-19 Break In-Person Online Pennington Return from COVID-19…" at bounding box center [310, 210] width 107 height 14
click at [201, 210] on select "Select Owner Victory Taekwondo Grand Master Kim Master Anu" at bounding box center [195, 210] width 107 height 14
click at [142, 203] on select "Select Owner Victory Taekwondo Grand Master Kim Master Anu" at bounding box center [195, 210] width 107 height 14
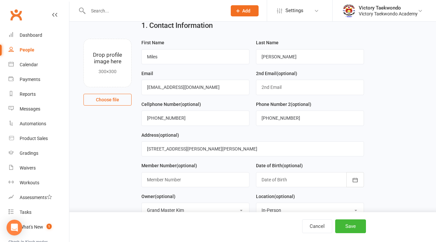
click at [174, 203] on select "Select Owner Victory Taekwondo Grand Master Kim Master Anu" at bounding box center [195, 210] width 107 height 14
select select "0"
click at [142, 203] on select "Select Owner Victory Taekwondo Grand Master Kim Master Anu" at bounding box center [195, 210] width 107 height 14
click at [307, 182] on div at bounding box center [310, 179] width 108 height 15
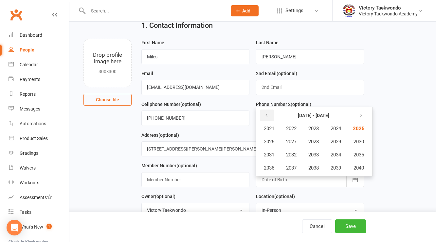
click at [267, 113] on icon "button" at bounding box center [266, 115] width 5 height 5
click at [311, 165] on span "2018" at bounding box center [314, 168] width 10 height 6
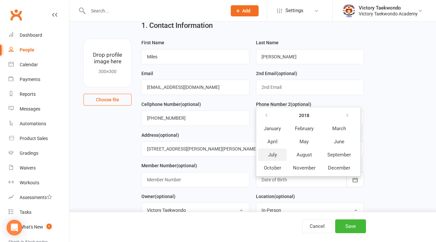
click at [276, 155] on span "July" at bounding box center [272, 155] width 9 height 6
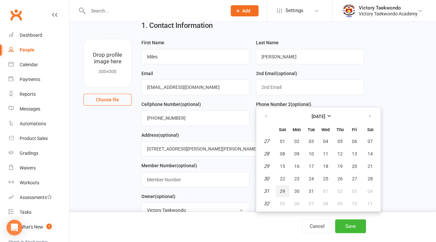
click at [278, 189] on button "29" at bounding box center [283, 191] width 14 height 12
type input "29 Jul 2018"
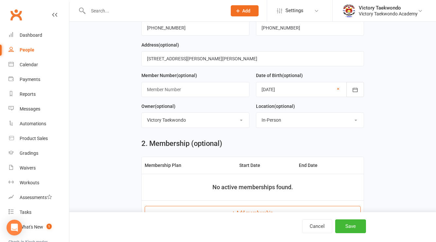
scroll to position [210, 0]
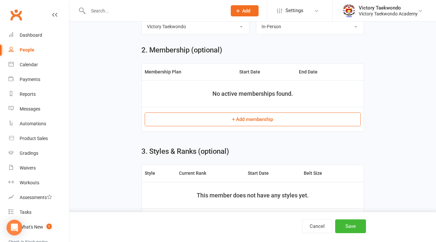
click at [246, 119] on button "+ Add membership" at bounding box center [253, 119] width 216 height 14
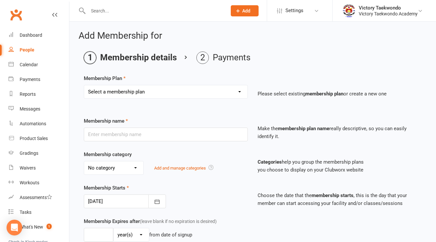
drag, startPoint x: 195, startPoint y: 85, endPoint x: 186, endPoint y: 92, distance: 11.0
click at [195, 85] on select "Select a membership plan Create new Membership Plan 2 Week Trial 4 Week Special…" at bounding box center [166, 91] width 164 height 13
select select "61"
click at [84, 85] on select "Select a membership plan Create new Membership Plan 2 Week Trial 4 Week Special…" at bounding box center [166, 91] width 164 height 13
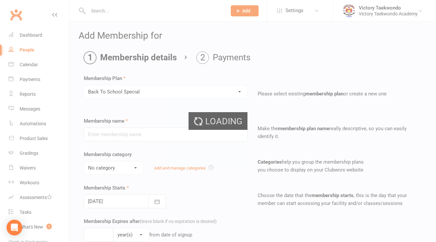
type input "Back To School Special"
select select "8"
type input "4"
select select "1"
type input "8"
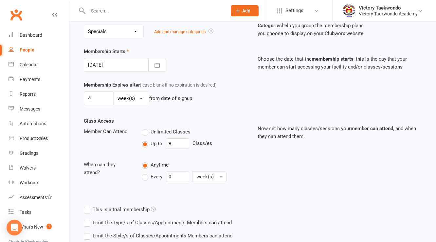
scroll to position [157, 0]
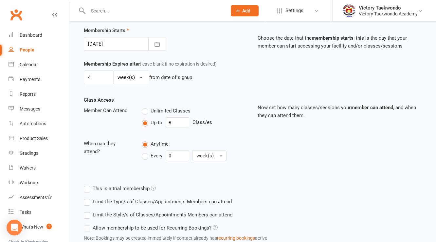
click at [117, 46] on div at bounding box center [125, 44] width 82 height 14
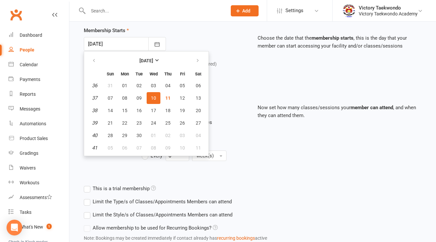
click at [157, 94] on button "10" at bounding box center [154, 98] width 14 height 12
type input "10 Sep 2025"
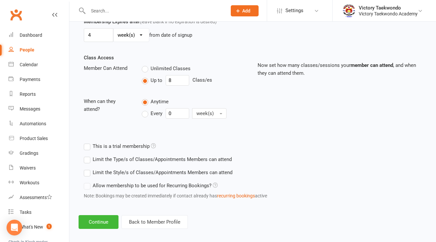
scroll to position [204, 0]
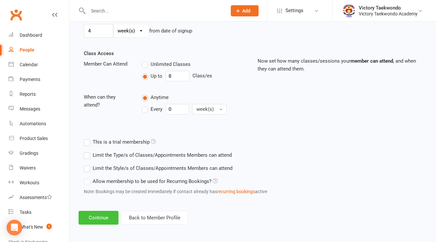
click at [109, 217] on button "Continue" at bounding box center [99, 218] width 40 height 14
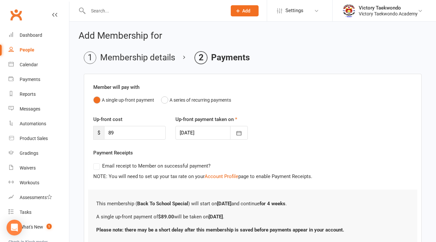
scroll to position [50, 0]
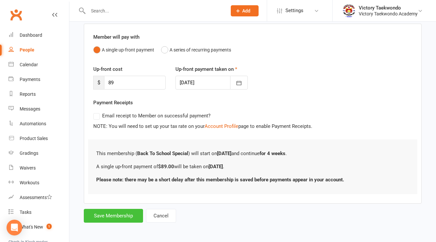
click at [120, 212] on button "Save Membership" at bounding box center [113, 216] width 59 height 14
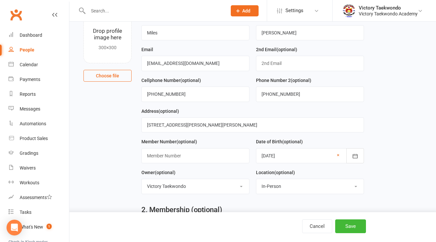
scroll to position [248, 0]
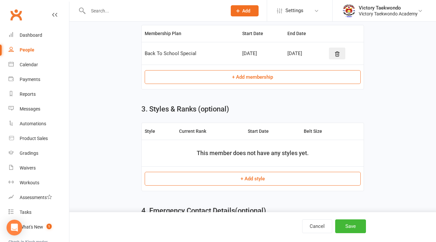
click at [229, 179] on button "+ Add style" at bounding box center [253, 179] width 216 height 14
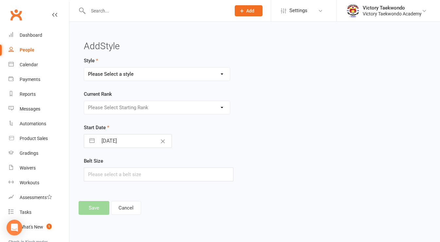
click at [125, 75] on select "Please Select a style Children Little Eagle Teen/Adult" at bounding box center [157, 73] width 146 height 13
select select "763"
click at [84, 67] on select "Please Select a style Children Little Eagle Teen/Adult" at bounding box center [157, 73] width 146 height 13
click at [124, 108] on select "Please Select Starting Rank White Yellow Orange Camo Green Purple Blue Blue Hig…" at bounding box center [157, 107] width 146 height 13
select select "6793"
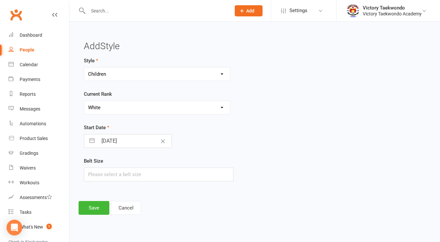
click at [84, 101] on select "Please Select Starting Rank White Yellow Orange Camo Green Purple Blue Blue Hig…" at bounding box center [157, 107] width 146 height 13
click at [119, 179] on input "text" at bounding box center [159, 174] width 150 height 14
type input "1"
click at [298, 142] on div "Start Date 11 Sep 2025 Navigate forward to interact with the calendar and selec…" at bounding box center [196, 136] width 225 height 24
click at [122, 145] on input "11 Sep 2025" at bounding box center [135, 140] width 74 height 13
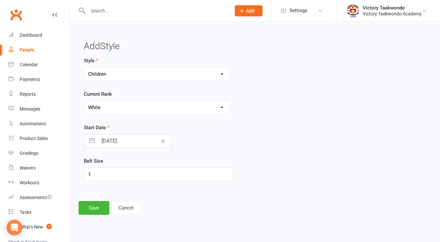
select select "7"
select select "2025"
select select "8"
select select "2025"
select select "9"
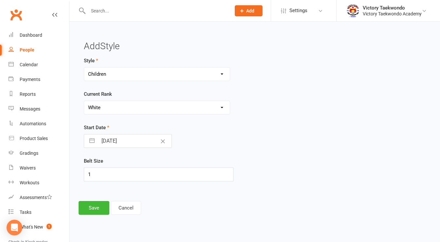
select select "2025"
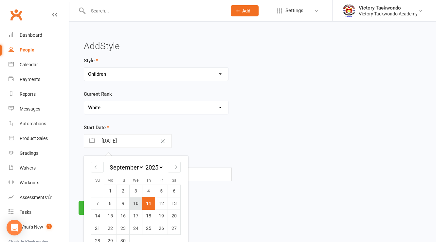
click at [136, 200] on td "10" at bounding box center [136, 203] width 13 height 12
type input "10 Sep 2025"
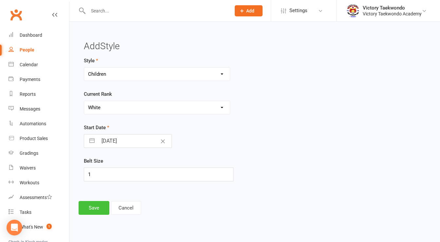
click at [105, 208] on button "Save" at bounding box center [94, 208] width 31 height 14
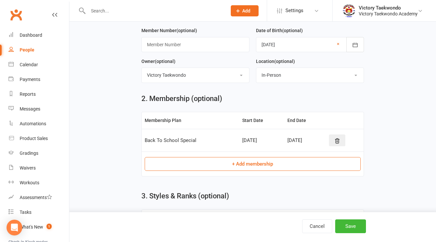
scroll to position [210, 0]
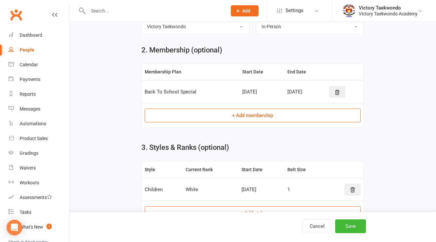
click at [346, 215] on div "Cancel Save" at bounding box center [218, 227] width 436 height 30
click at [347, 222] on button "Save" at bounding box center [351, 226] width 31 height 14
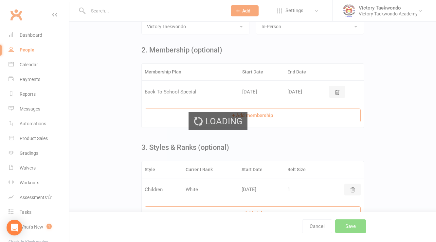
scroll to position [0, 0]
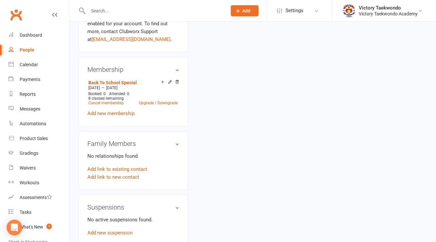
scroll to position [288, 0]
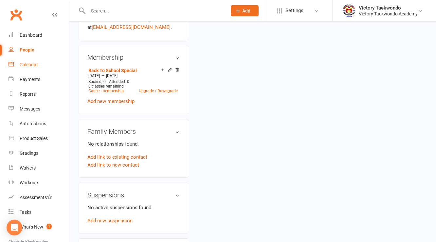
click at [28, 67] on div "Calendar" at bounding box center [29, 64] width 18 height 5
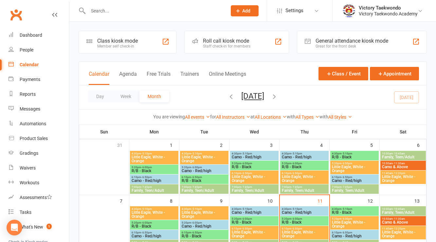
click at [111, 48] on div "Class kiosk mode Member self check-in" at bounding box center [128, 42] width 98 height 23
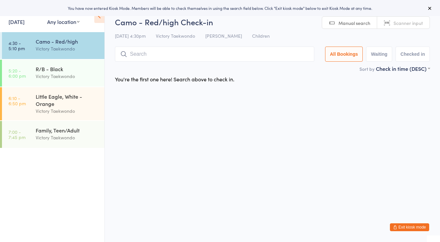
click at [25, 24] on link "11 Sep, 2025" at bounding box center [17, 21] width 16 height 7
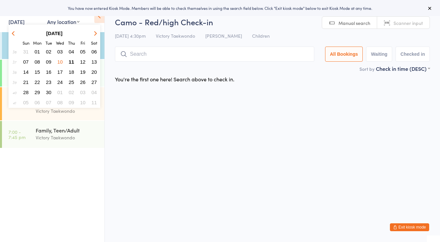
click at [62, 62] on span "10" at bounding box center [60, 62] width 6 height 6
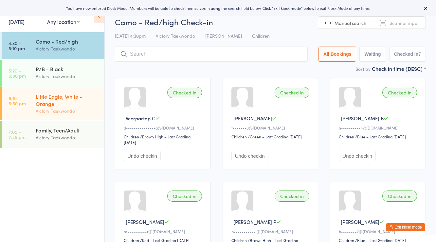
click at [65, 90] on div "Little Eagle, White - Orange Victory Taekwondo" at bounding box center [70, 103] width 69 height 33
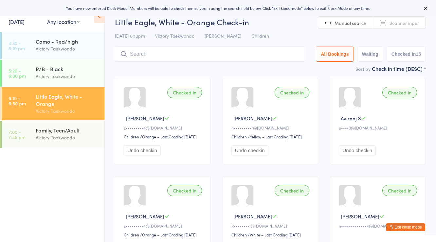
click at [148, 57] on input "search" at bounding box center [210, 54] width 190 height 15
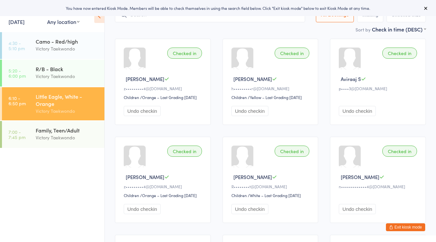
scroll to position [47, 0]
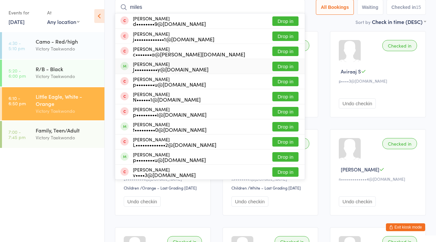
type input "miles"
click at [161, 67] on div "J••••••••••y@gmail.com" at bounding box center [171, 69] width 76 height 5
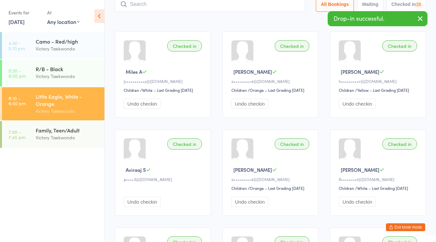
scroll to position [0, 0]
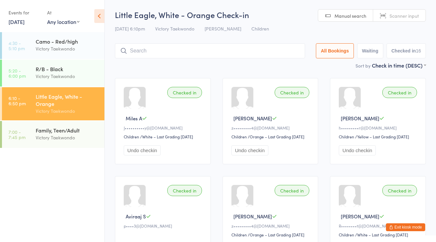
click at [405, 225] on button "Exit kiosk mode" at bounding box center [405, 227] width 39 height 8
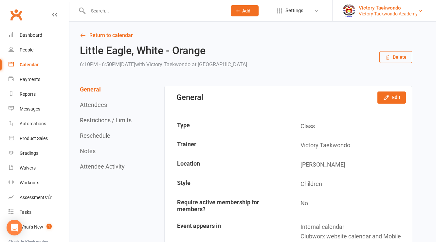
click at [395, 9] on div "Victory Taekwondo" at bounding box center [388, 8] width 59 height 6
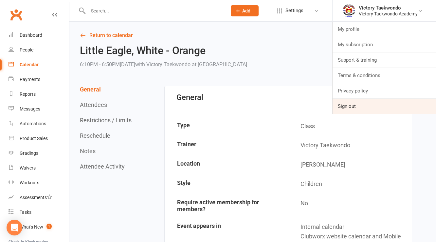
click at [367, 106] on link "Sign out" at bounding box center [385, 106] width 104 height 15
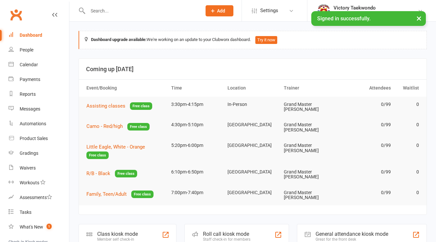
drag, startPoint x: 132, startPoint y: 2, endPoint x: 129, endPoint y: 5, distance: 3.7
click at [131, 3] on div at bounding box center [138, 10] width 119 height 21
click at [129, 5] on div at bounding box center [138, 10] width 119 height 21
click at [128, 7] on input "text" at bounding box center [141, 10] width 111 height 9
paste input "[PERSON_NAME][EMAIL_ADDRESS][PERSON_NAME][DOMAIN_NAME]"
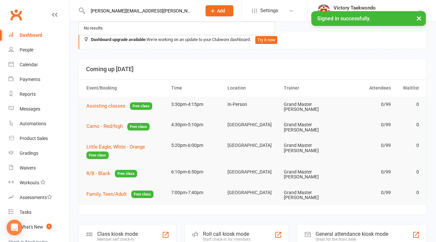
type input "[PERSON_NAME][EMAIL_ADDRESS][PERSON_NAME][DOMAIN_NAME]"
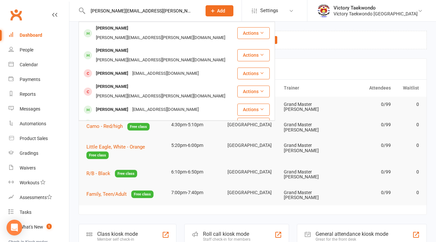
click at [143, 13] on input "[PERSON_NAME][EMAIL_ADDRESS][PERSON_NAME][DOMAIN_NAME]" at bounding box center [141, 10] width 111 height 9
click at [415, 14] on div "Victory Taekwondo [GEOGRAPHIC_DATA]" at bounding box center [376, 14] width 84 height 6
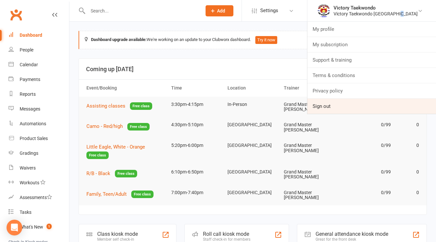
click at [364, 104] on link "Sign out" at bounding box center [372, 106] width 129 height 15
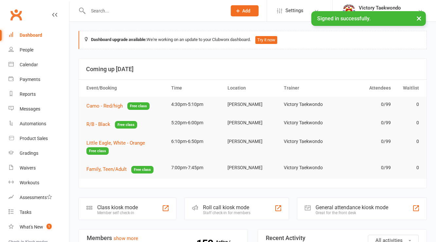
click at [125, 10] on input "text" at bounding box center [154, 10] width 136 height 9
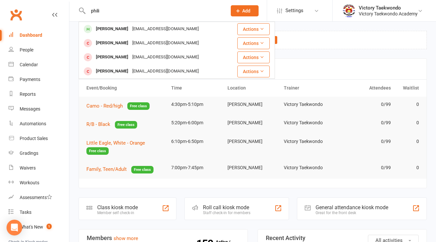
type input "phili"
click at [121, 13] on input "phili" at bounding box center [154, 10] width 136 height 9
drag, startPoint x: 121, startPoint y: 13, endPoint x: 134, endPoint y: 10, distance: 12.7
click at [128, 11] on input "phili" at bounding box center [154, 10] width 136 height 9
